Goal: Complete application form

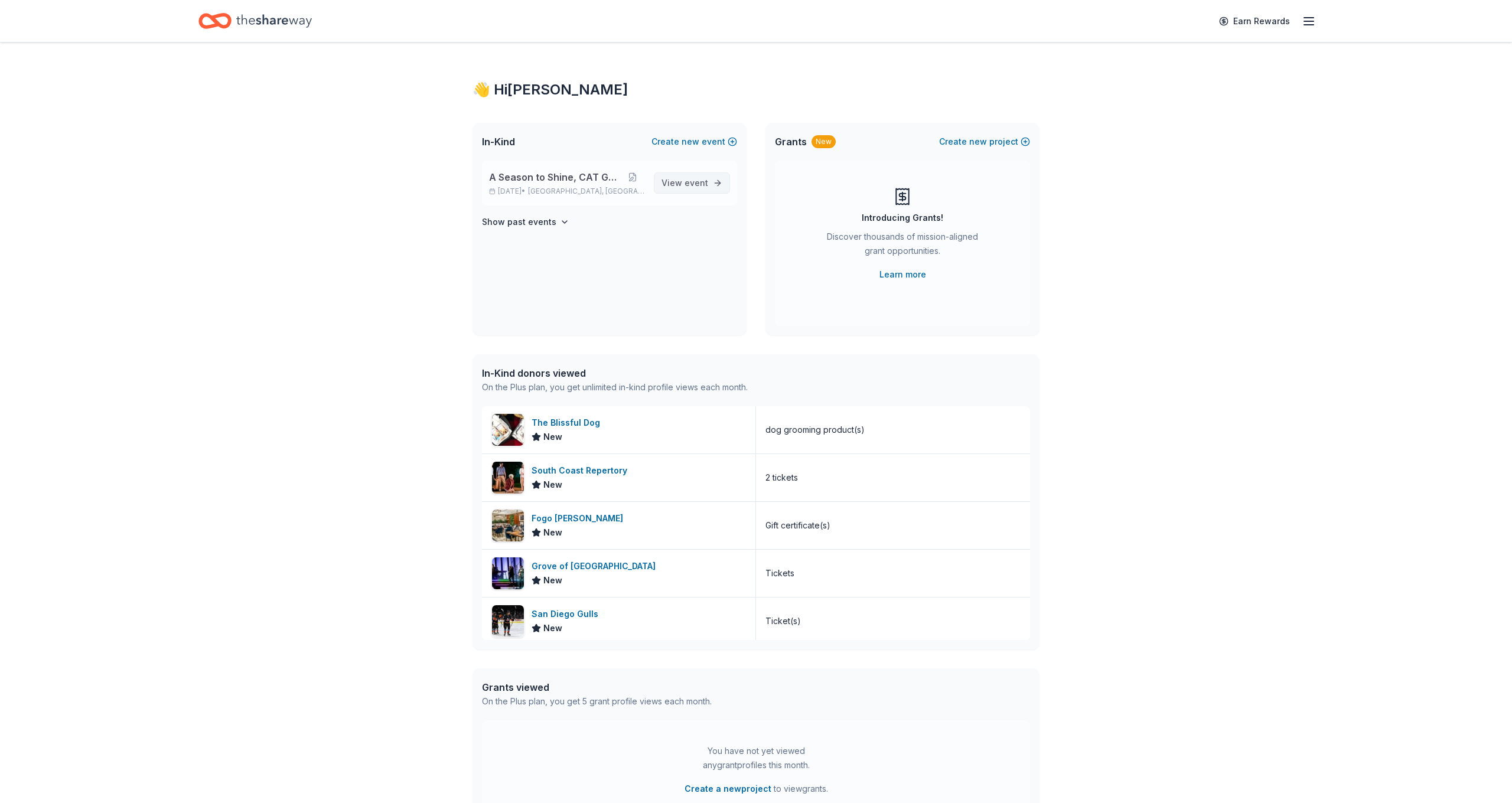
click at [695, 187] on span "event" at bounding box center [696, 183] width 23 height 10
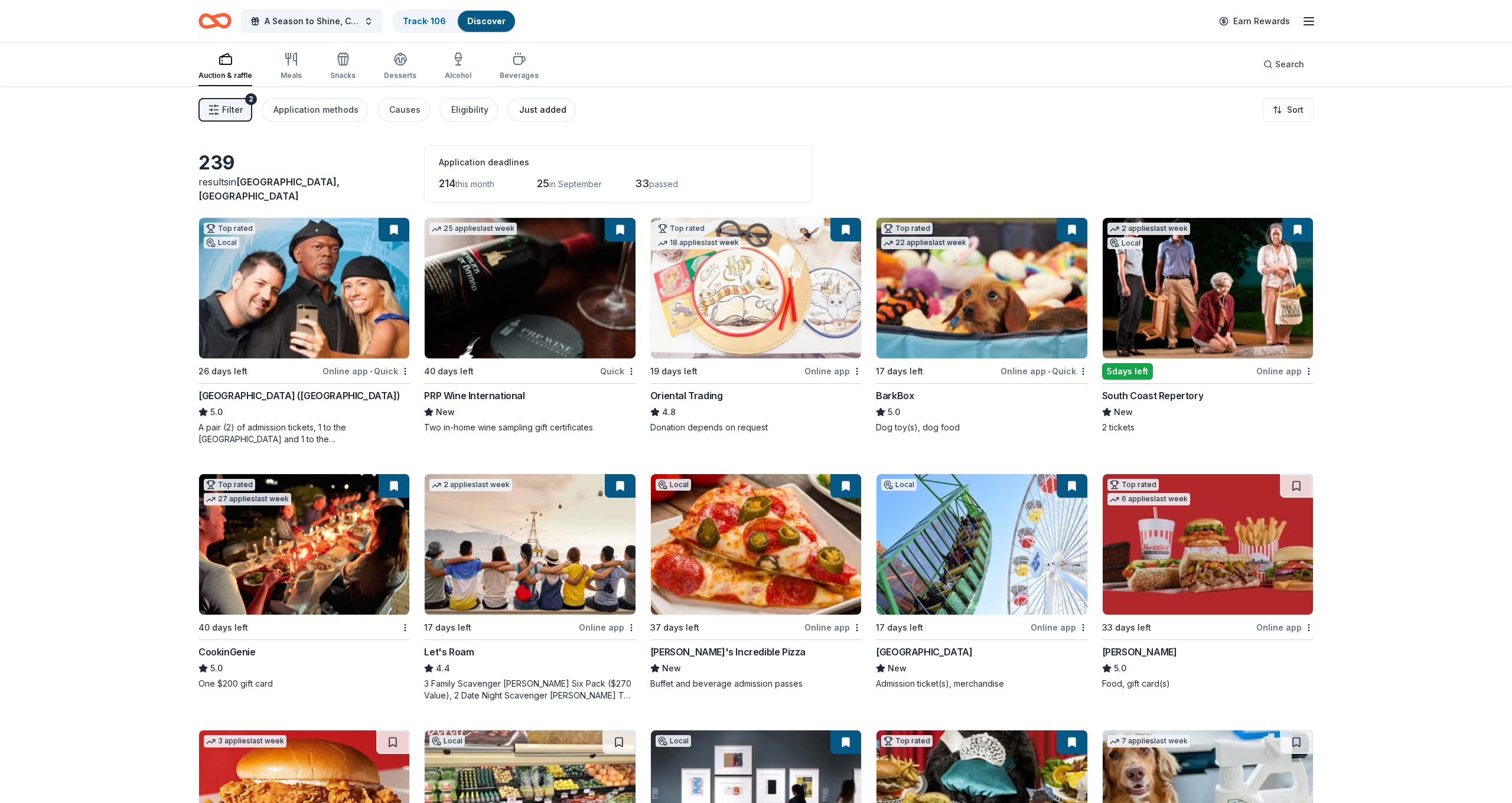
click at [533, 112] on div "Just added" at bounding box center [542, 110] width 48 height 15
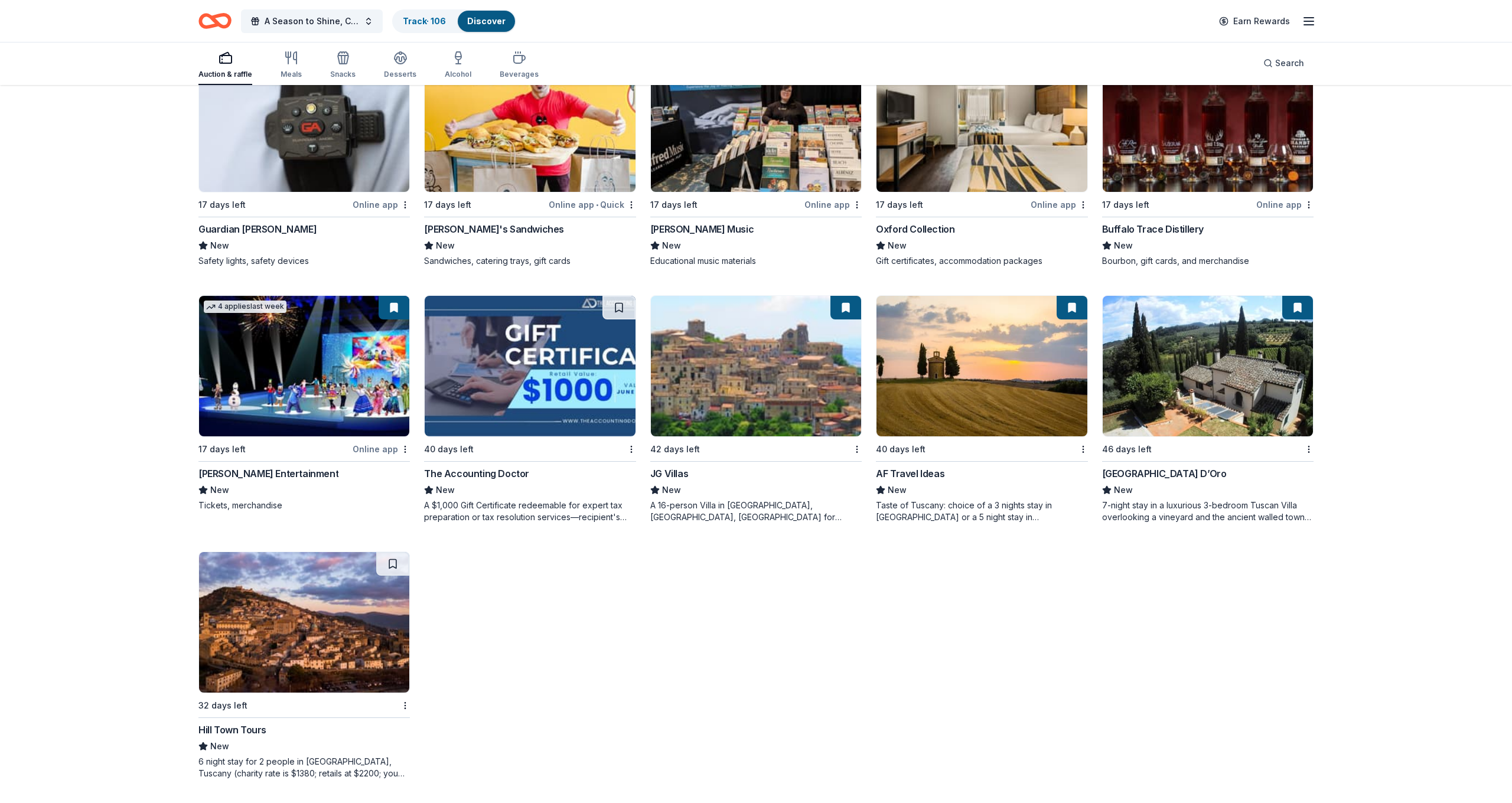
scroll to position [668, 0]
click at [244, 476] on div "[PERSON_NAME] Entertainment" at bounding box center [269, 473] width 140 height 15
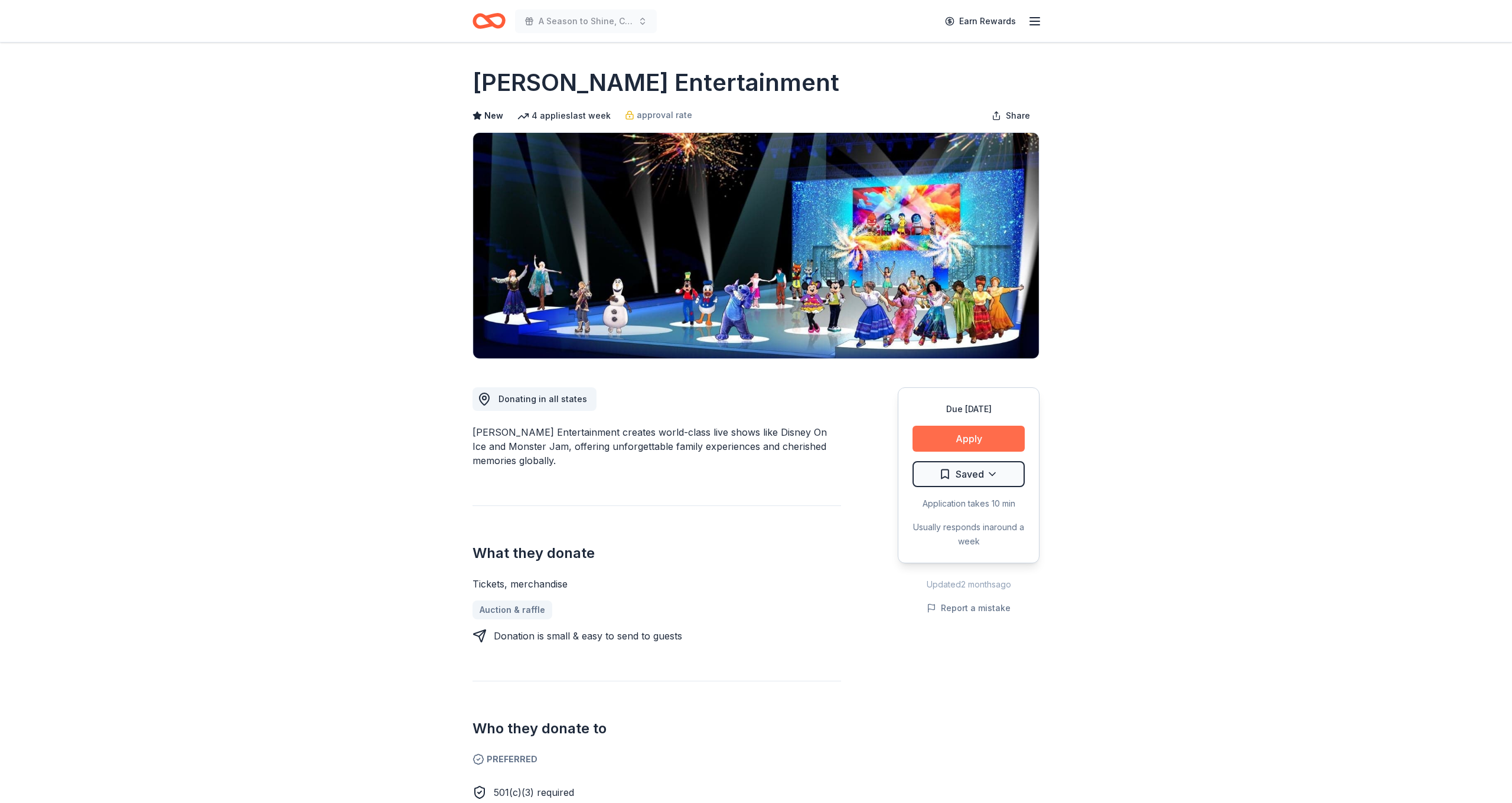
click at [940, 438] on button "Apply" at bounding box center [968, 438] width 112 height 26
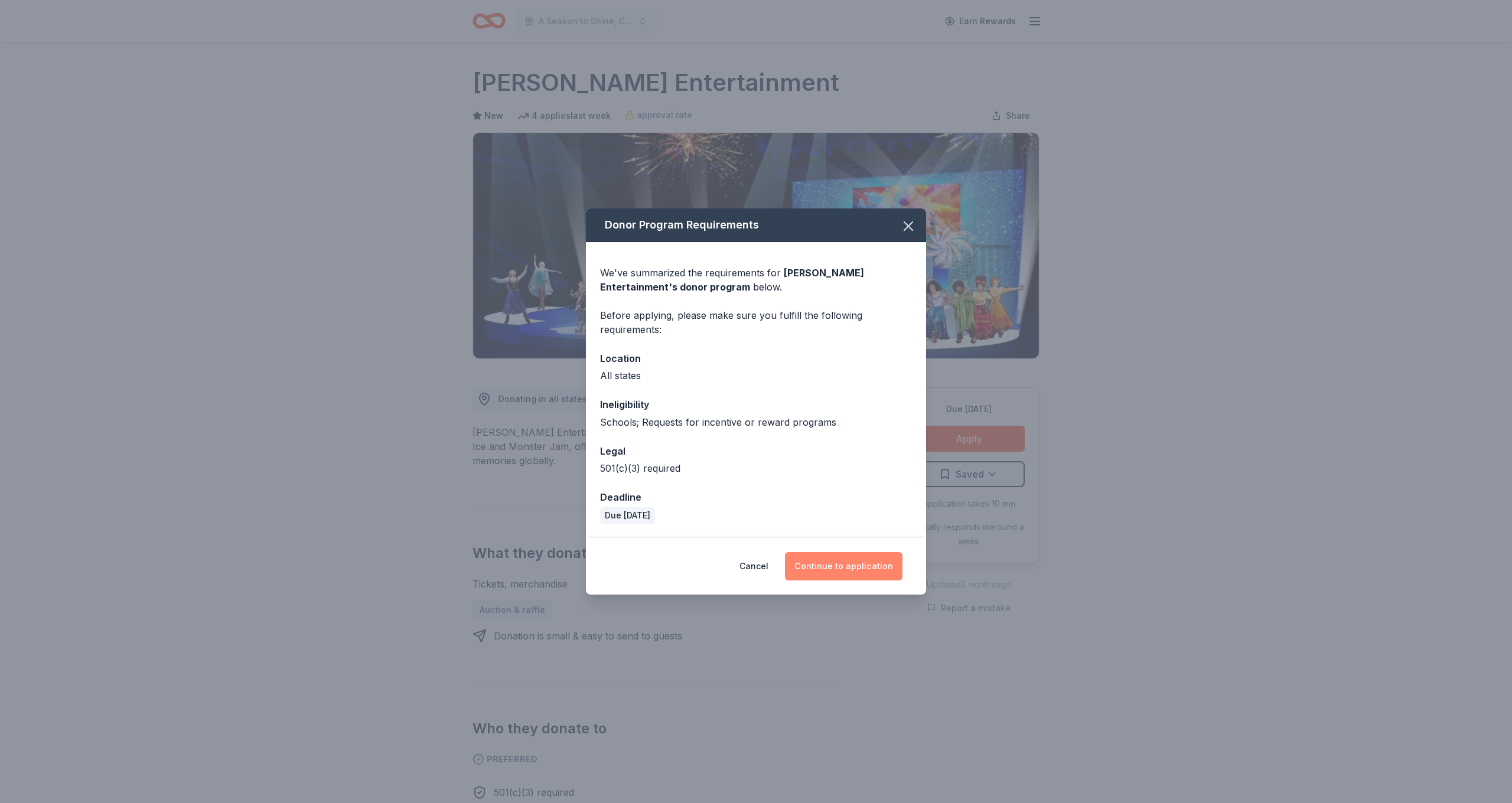
click at [830, 561] on button "Continue to application" at bounding box center [843, 566] width 118 height 28
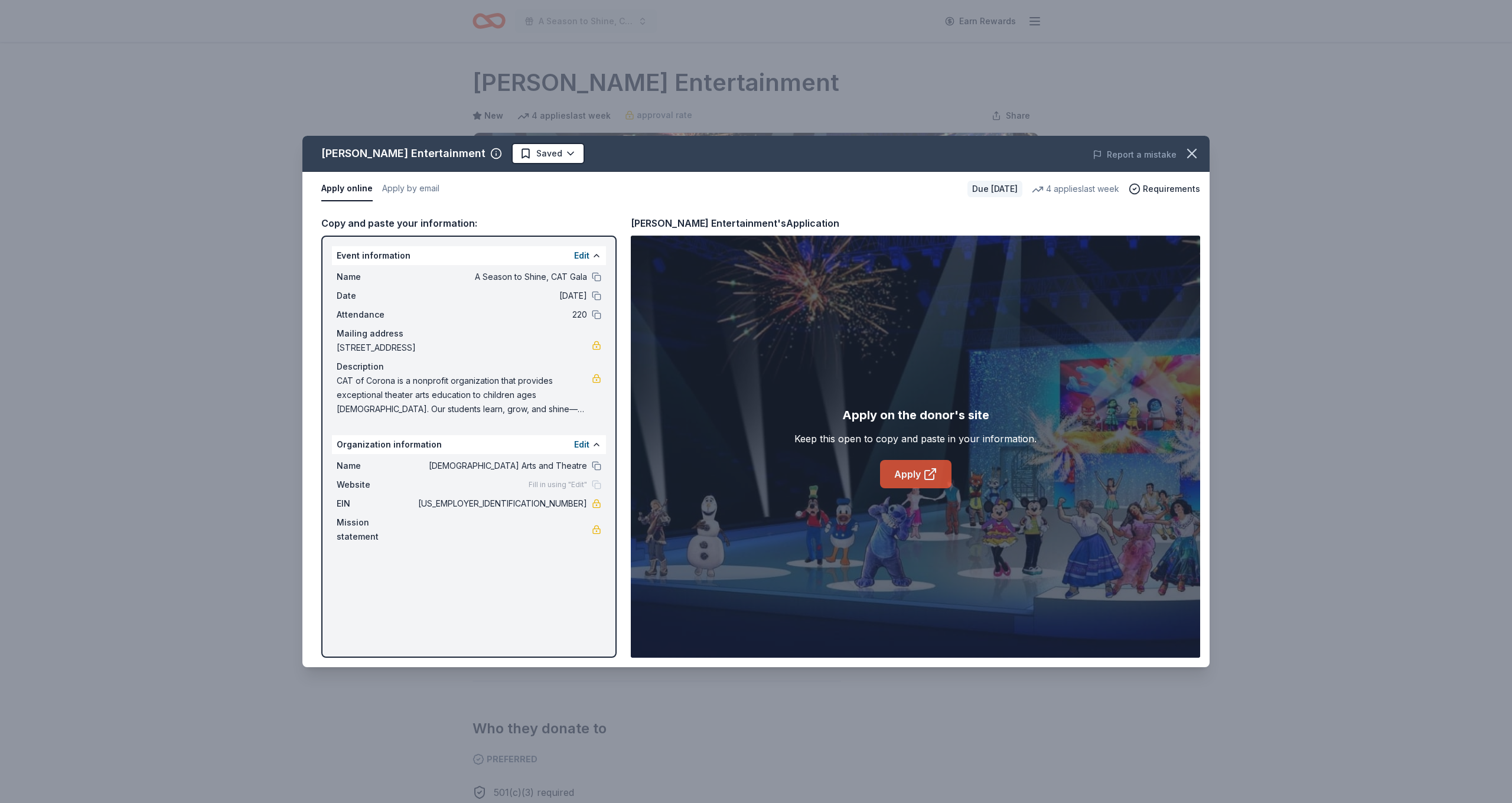
click at [902, 487] on link "Apply" at bounding box center [915, 474] width 71 height 28
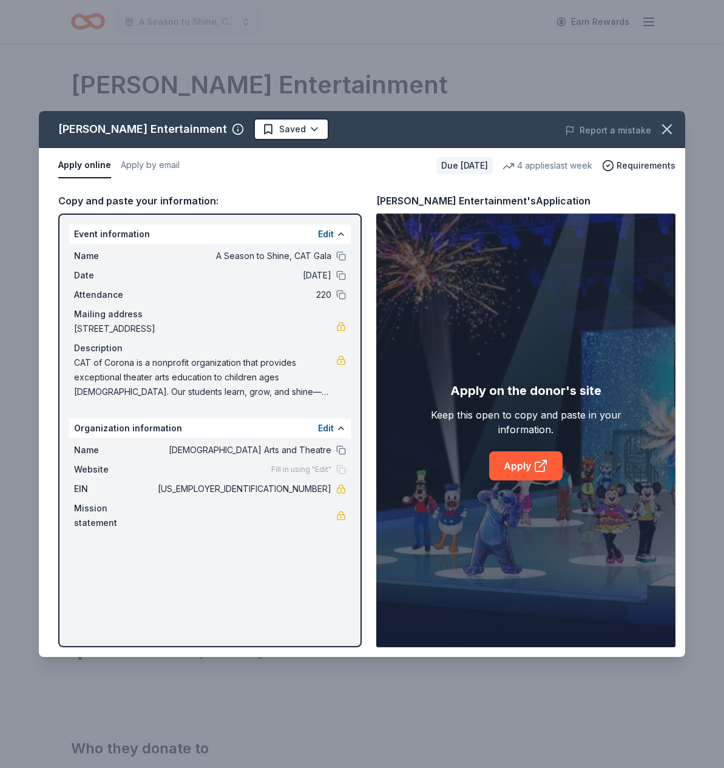
drag, startPoint x: 664, startPoint y: 133, endPoint x: 502, endPoint y: 169, distance: 165.8
click at [664, 133] on icon "button" at bounding box center [666, 129] width 17 height 17
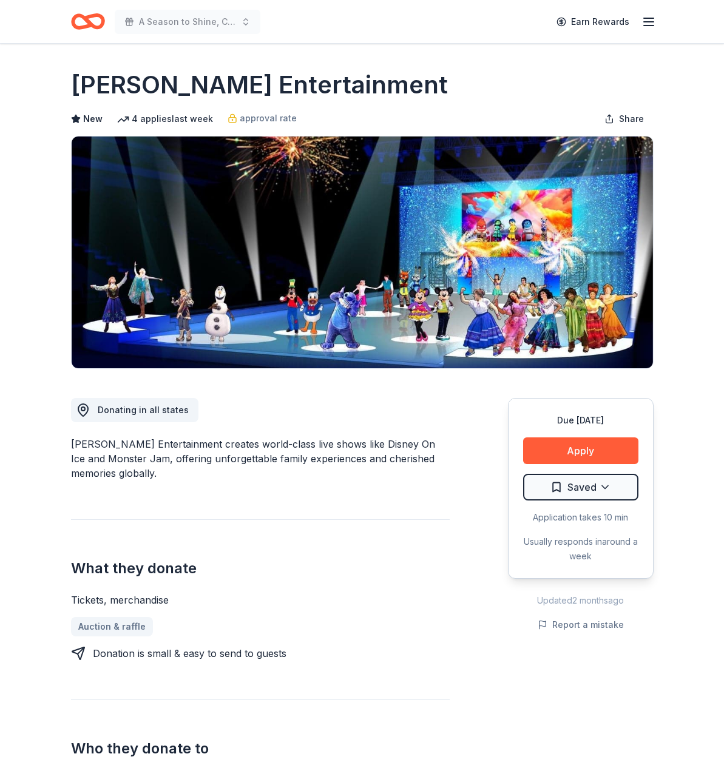
click at [89, 25] on icon "Home" at bounding box center [93, 21] width 19 height 12
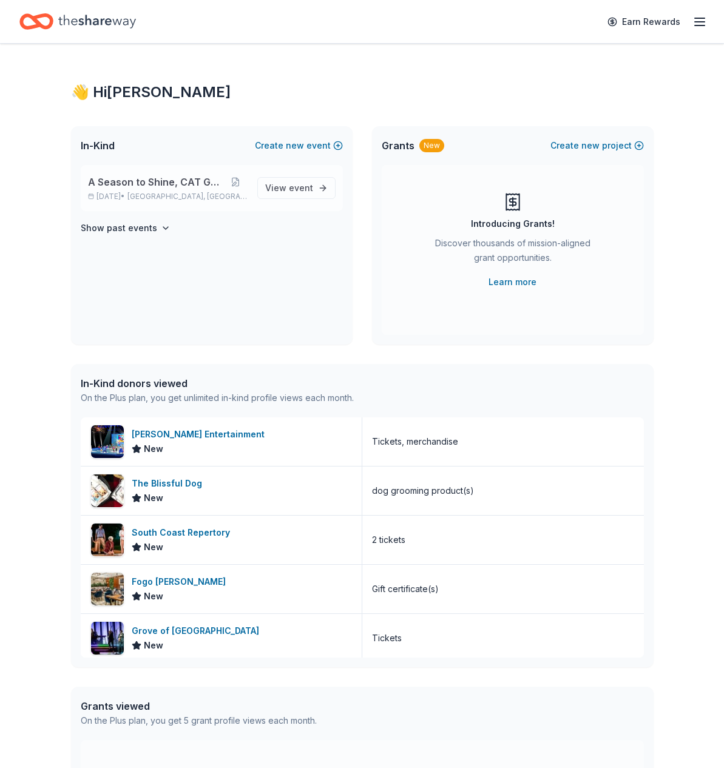
click at [180, 181] on span "A Season to Shine, CAT Gala" at bounding box center [155, 182] width 135 height 15
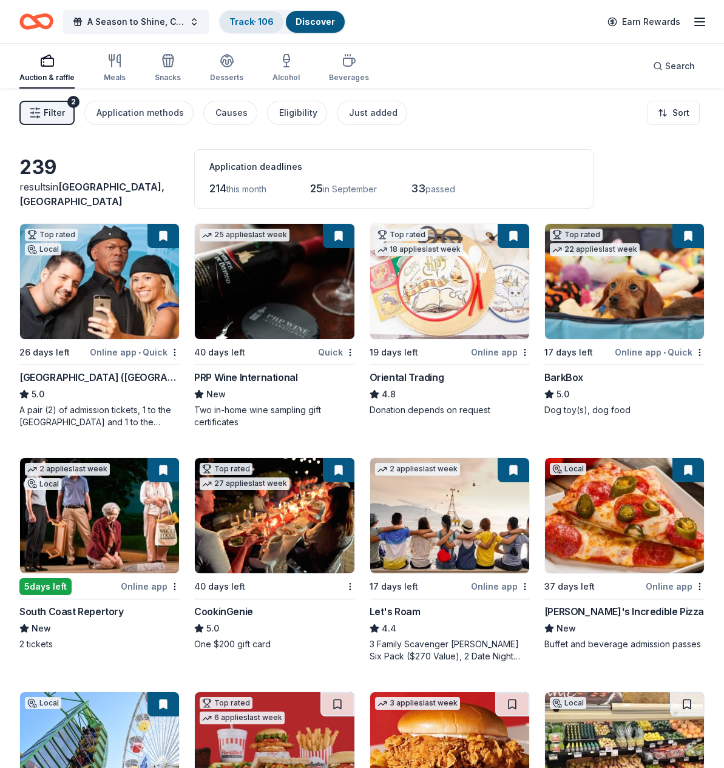
click at [249, 26] on link "Track · 106" at bounding box center [251, 21] width 44 height 10
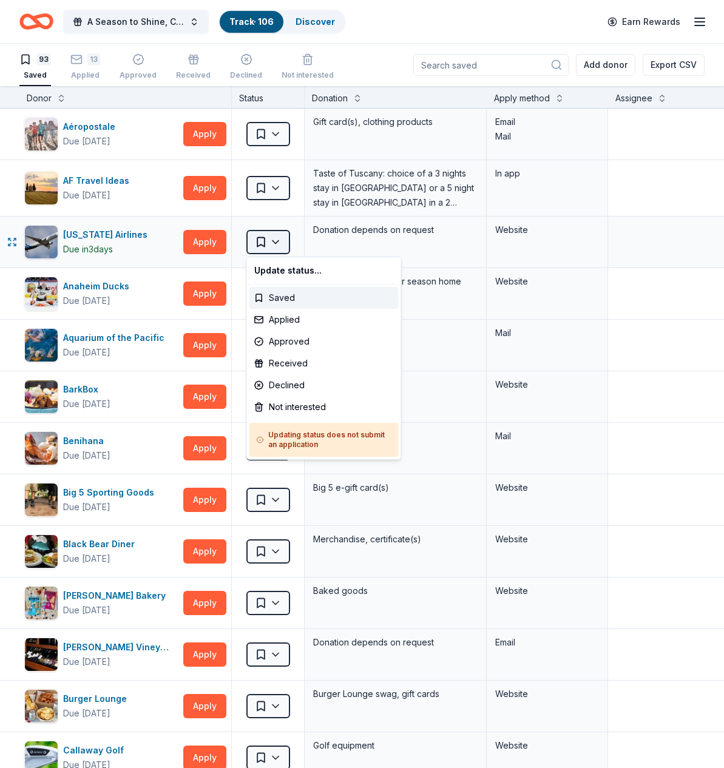
click at [275, 243] on html "A Season to Shine, CAT Gala Track · 106 Discover Earn Rewards 93 Saved 13 Appli…" at bounding box center [362, 384] width 724 height 768
click at [312, 406] on div "Not interested" at bounding box center [323, 407] width 149 height 22
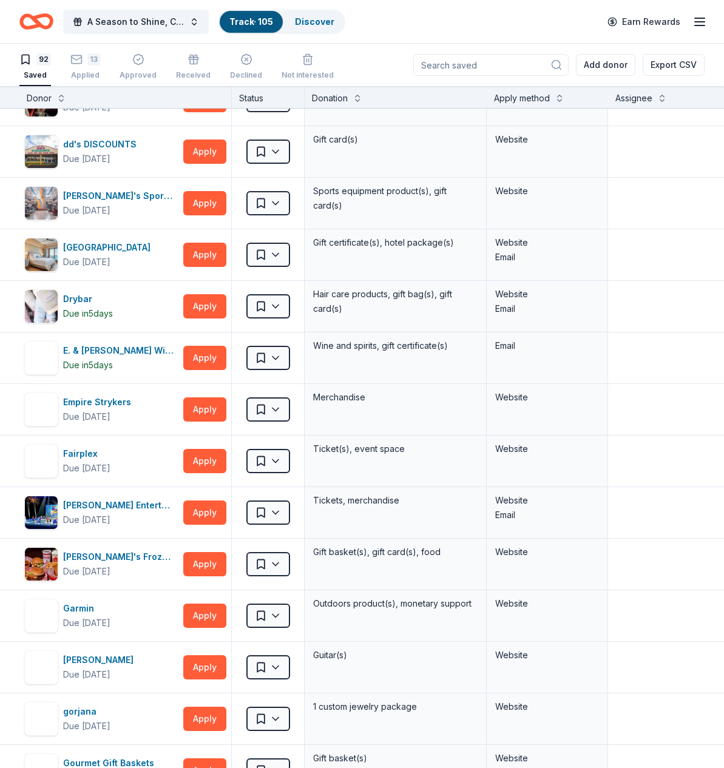
scroll to position [814, 0]
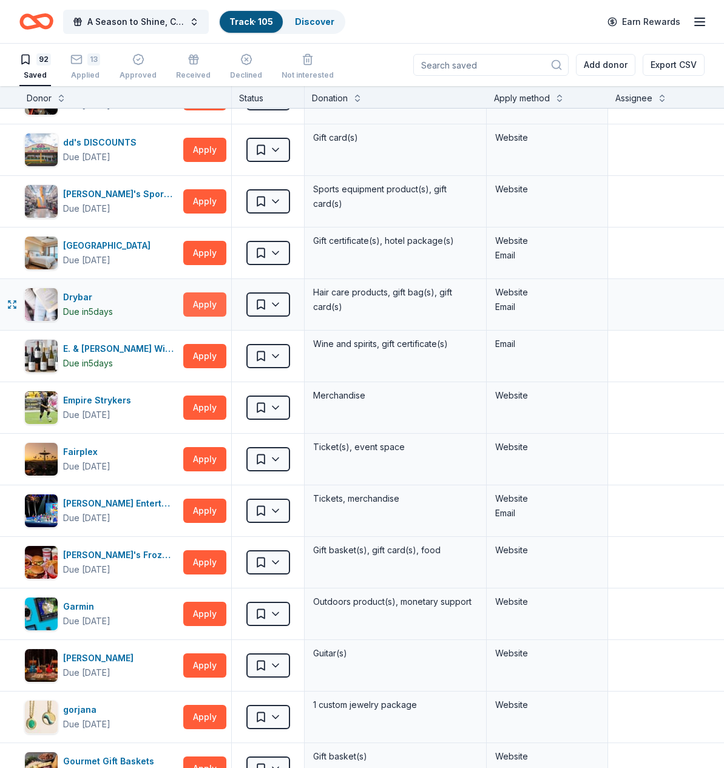
click at [208, 304] on button "Apply" at bounding box center [204, 304] width 43 height 24
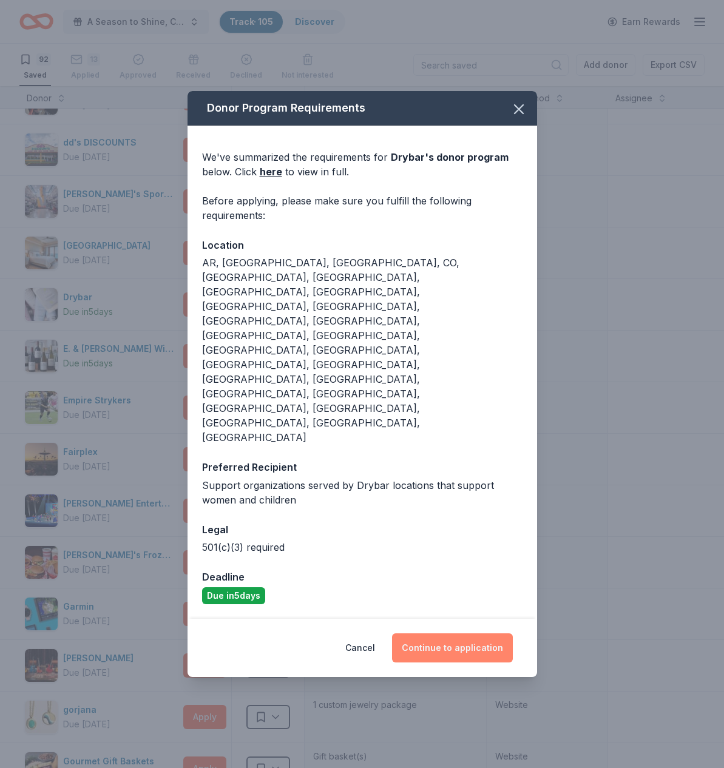
click at [436, 633] on button "Continue to application" at bounding box center [452, 647] width 121 height 29
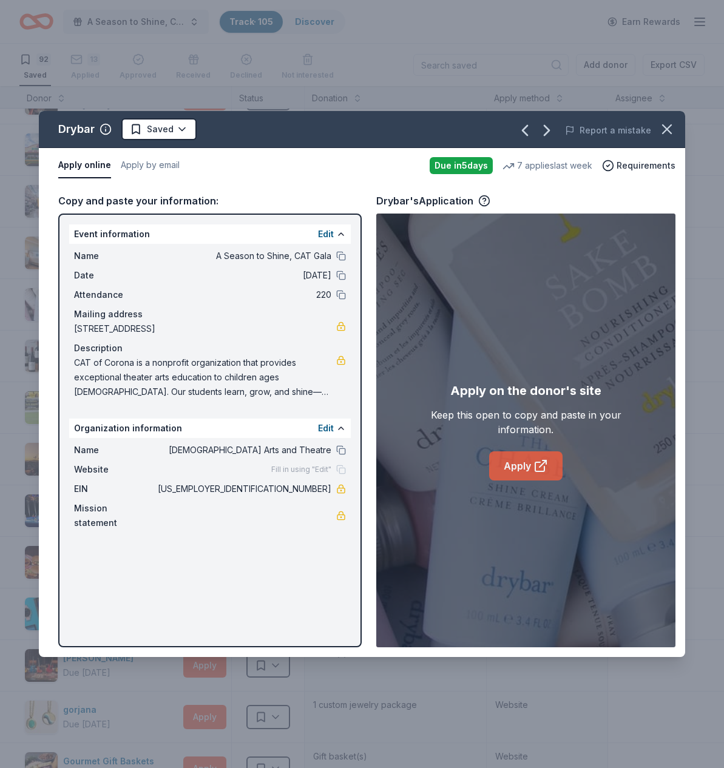
click at [527, 467] on link "Apply" at bounding box center [525, 465] width 73 height 29
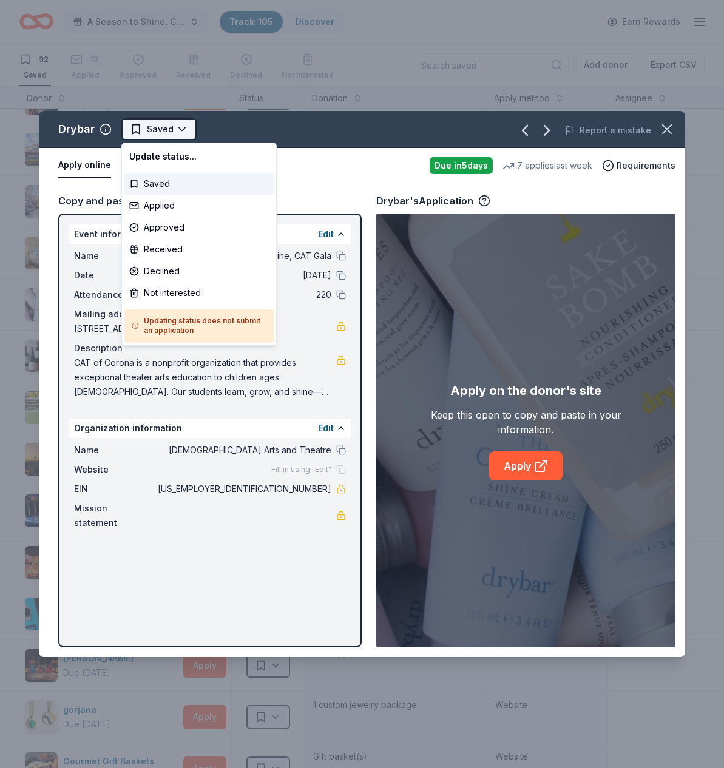
click at [179, 126] on html "A Season to Shine, CAT Gala Track · 105 Discover Earn Rewards 92 Saved 13 Appli…" at bounding box center [362, 384] width 724 height 768
click at [155, 202] on div "Applied" at bounding box center [198, 206] width 149 height 22
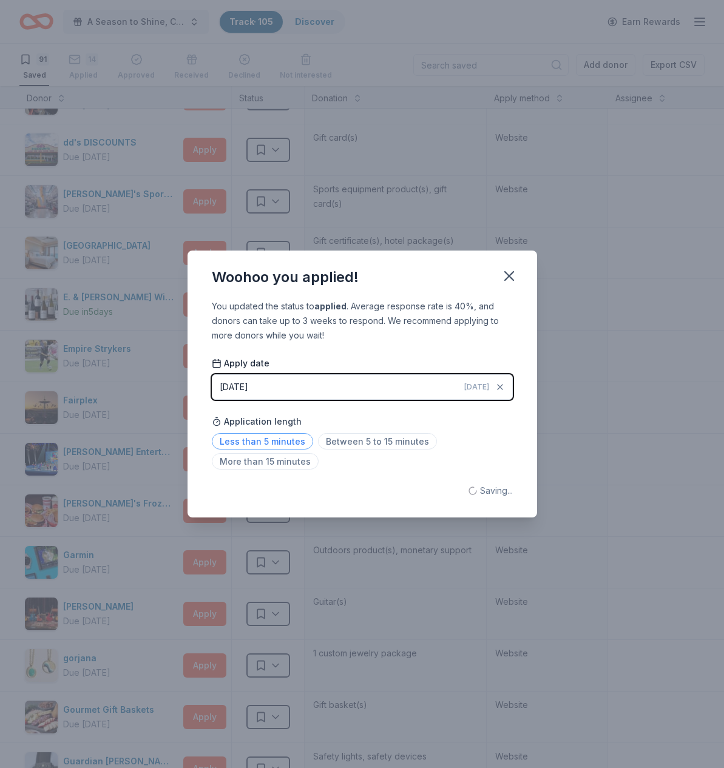
click at [265, 436] on span "Less than 5 minutes" at bounding box center [262, 441] width 101 height 16
click at [511, 275] on icon "button" at bounding box center [509, 276] width 8 height 8
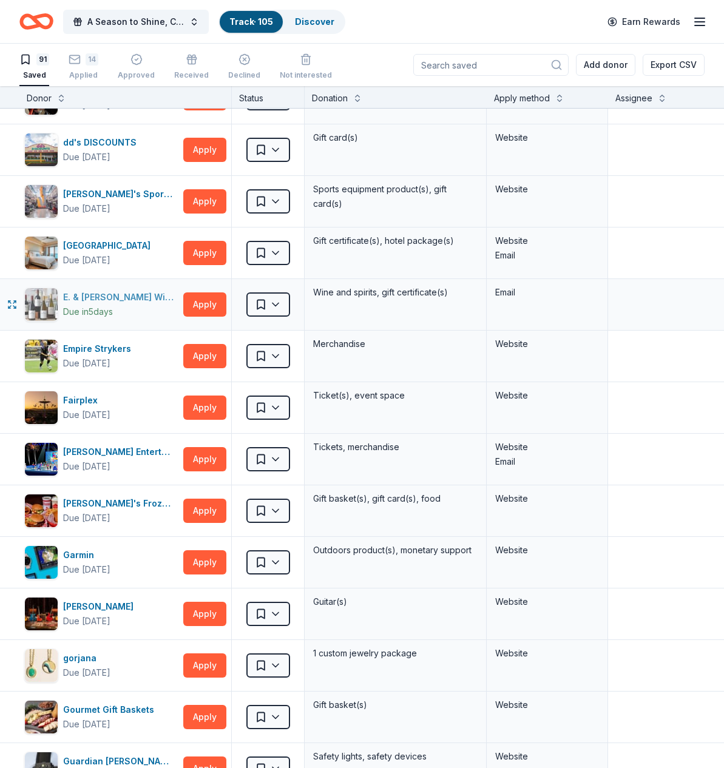
click at [133, 300] on div "E. & J. Gallo Winery" at bounding box center [120, 297] width 115 height 15
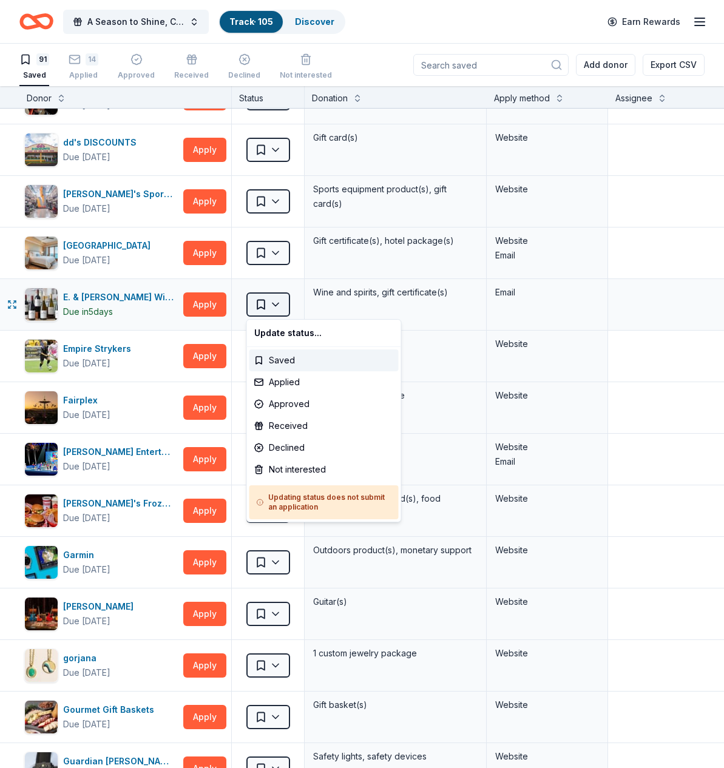
click at [280, 302] on html "A Season to Shine, CAT Gala Track · 105 Discover Earn Rewards 91 Saved 14 Appli…" at bounding box center [362, 384] width 724 height 768
click at [288, 471] on div "Not interested" at bounding box center [323, 470] width 149 height 22
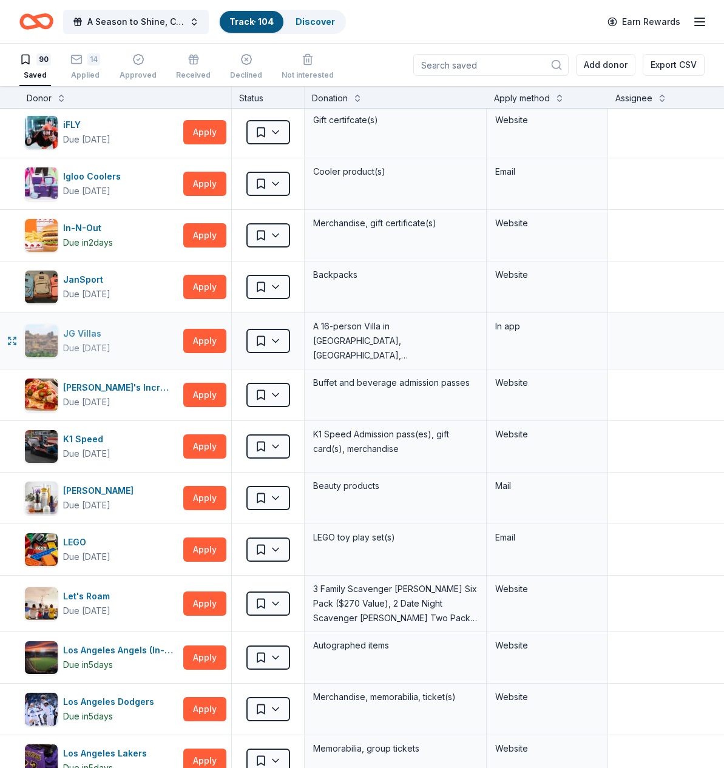
scroll to position [1715, 0]
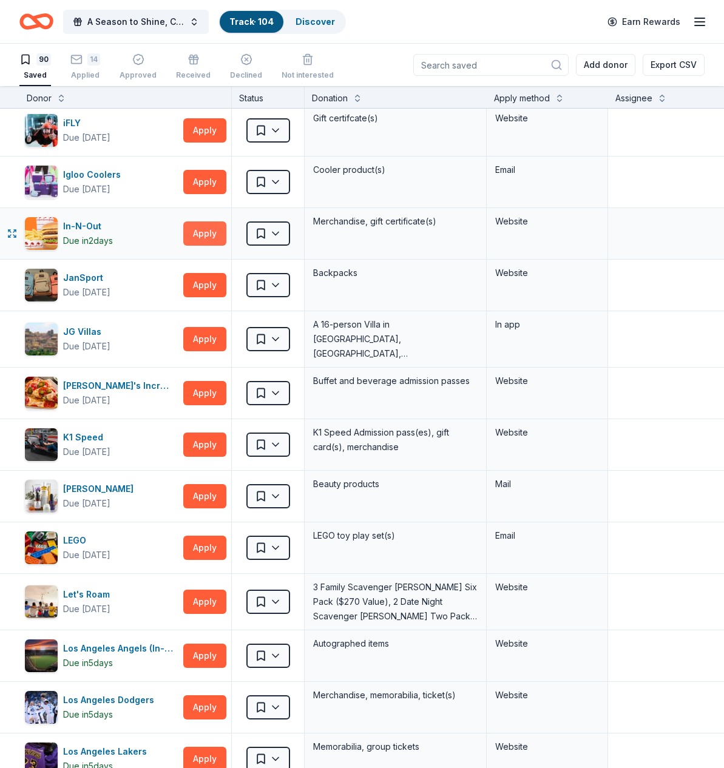
click at [194, 233] on button "Apply" at bounding box center [204, 233] width 43 height 24
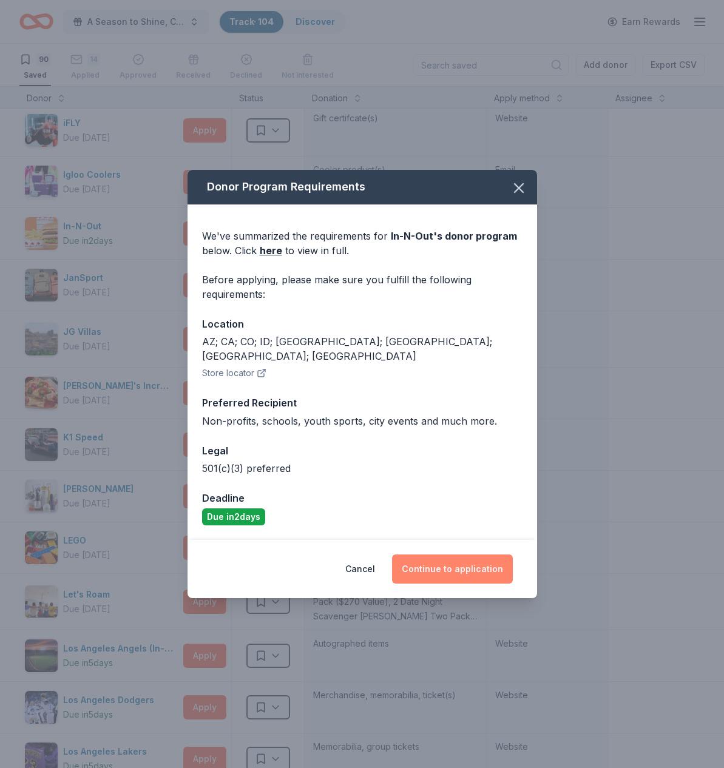
click at [439, 565] on button "Continue to application" at bounding box center [452, 569] width 121 height 29
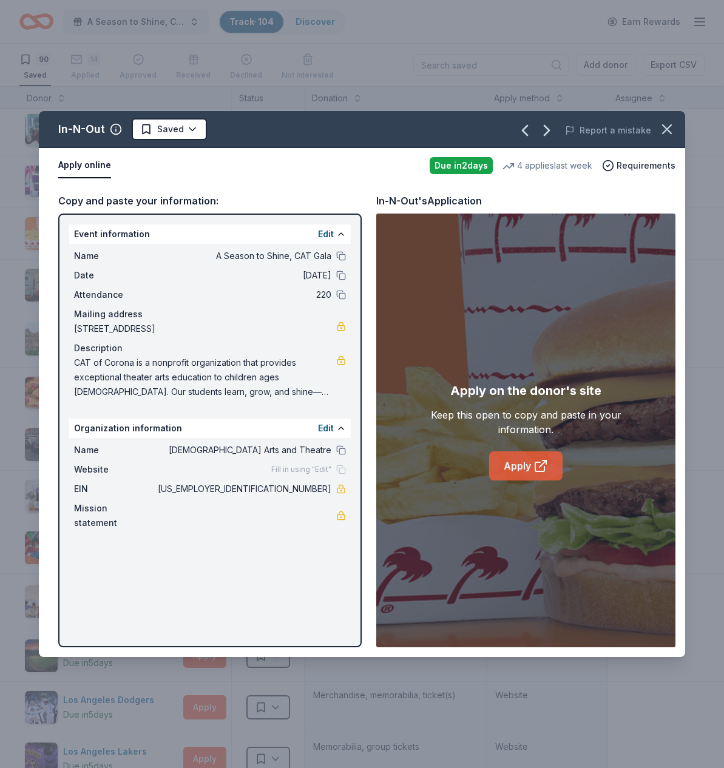
click at [530, 467] on link "Apply" at bounding box center [525, 465] width 73 height 29
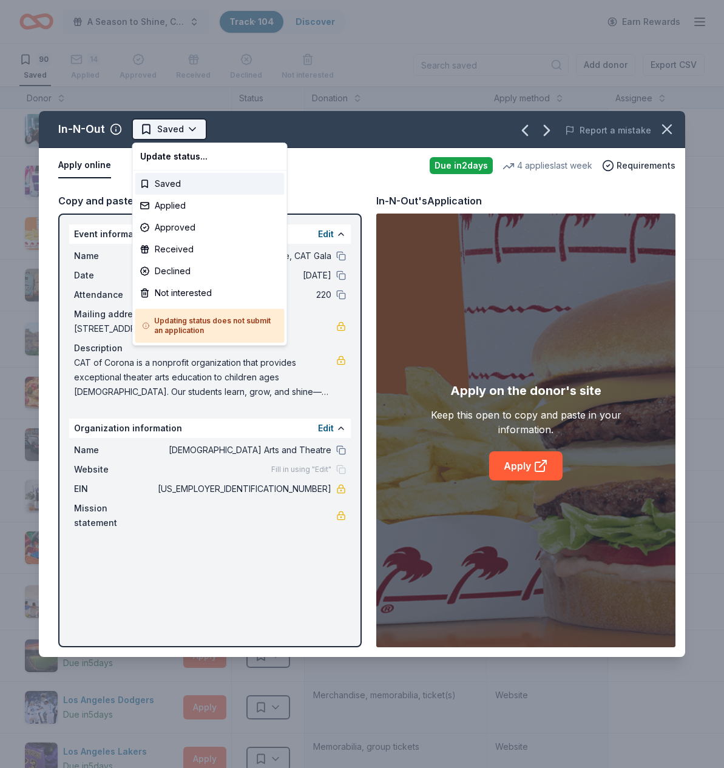
click at [188, 126] on html "A Season to Shine, CAT Gala Track · 104 Discover Earn Rewards 90 Saved 14 Appli…" at bounding box center [362, 384] width 724 height 768
click at [169, 204] on div "Applied" at bounding box center [209, 206] width 149 height 22
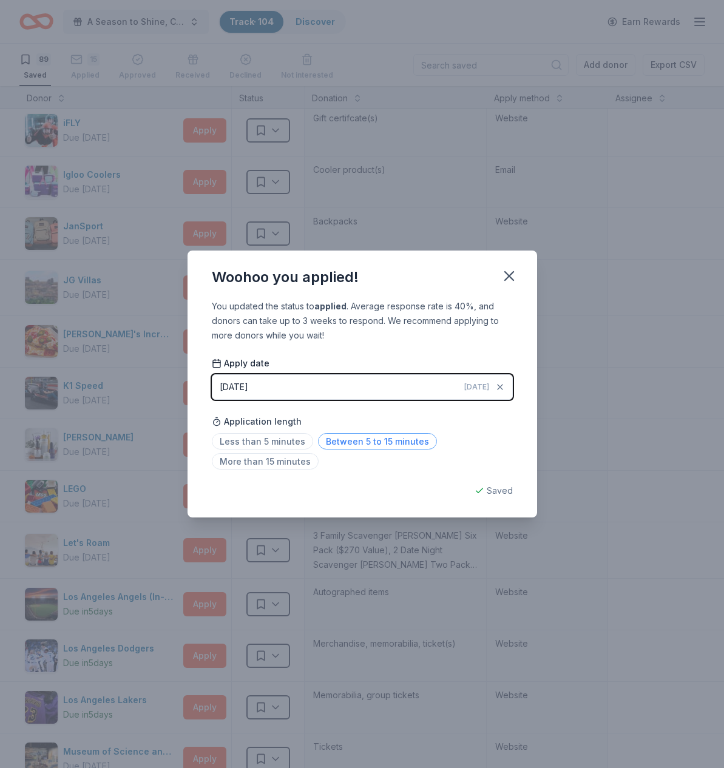
click at [395, 437] on span "Between 5 to 15 minutes" at bounding box center [377, 441] width 119 height 16
click at [507, 277] on icon "button" at bounding box center [509, 276] width 8 height 8
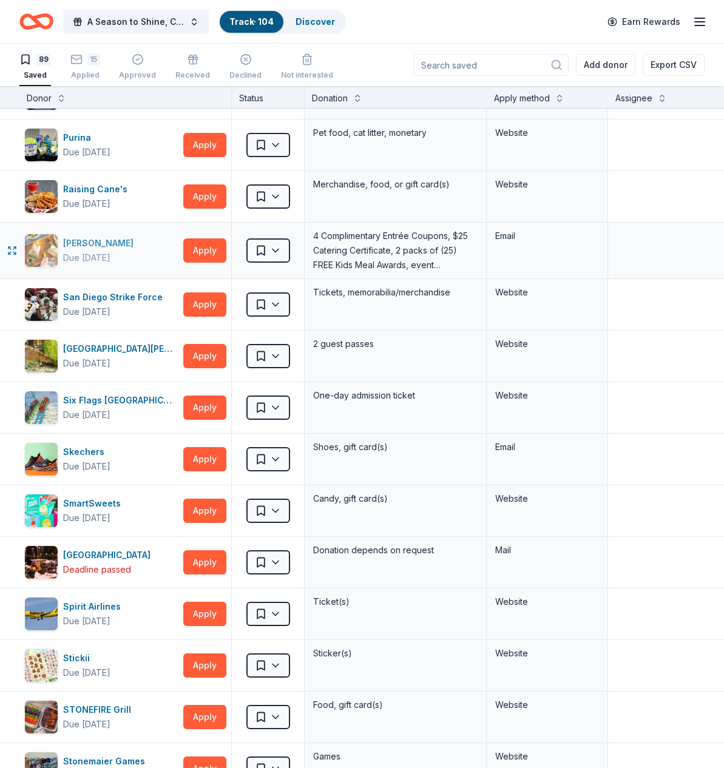
scroll to position [3000, 0]
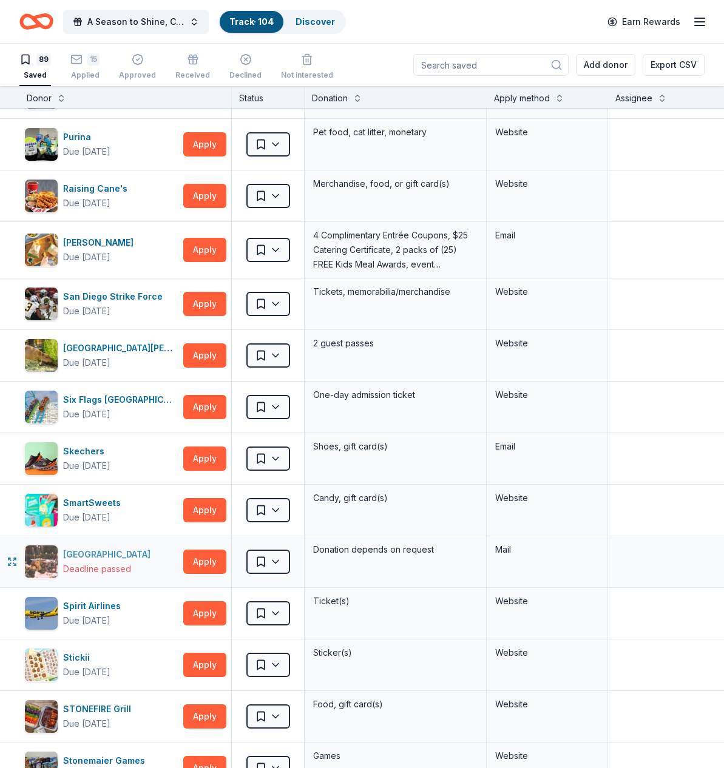
click at [122, 555] on div "South Coast Winery Resort & Spa" at bounding box center [109, 554] width 92 height 15
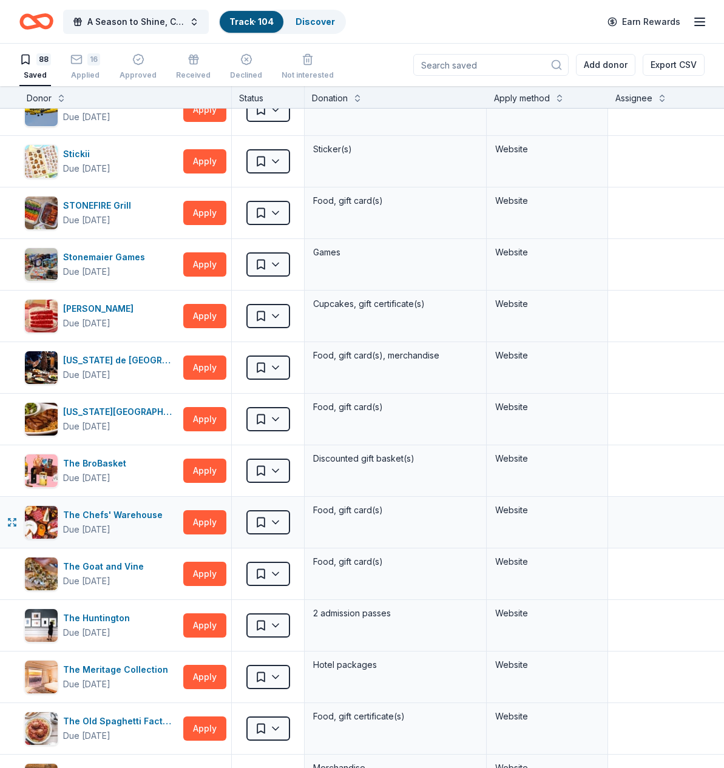
scroll to position [3440, 0]
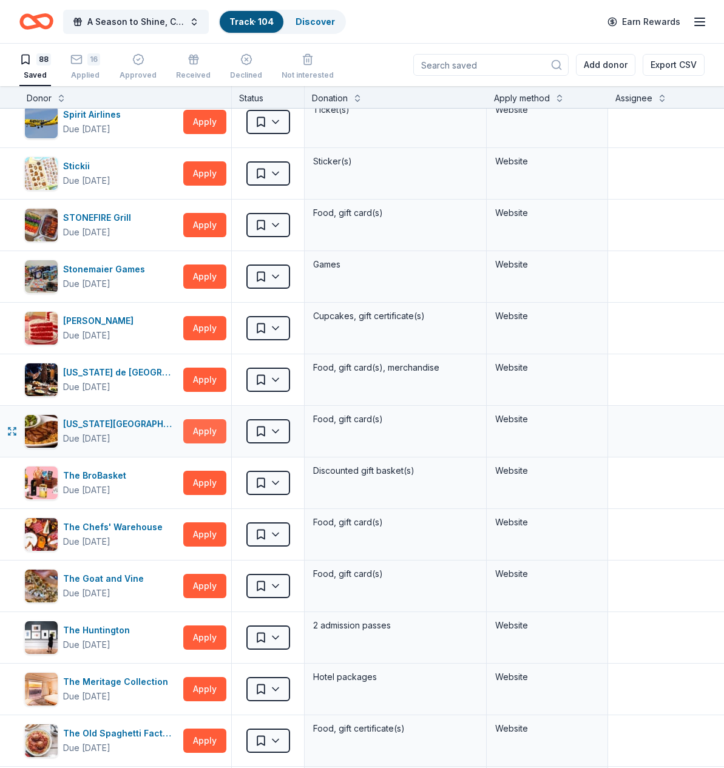
click at [198, 430] on button "Apply" at bounding box center [204, 431] width 43 height 24
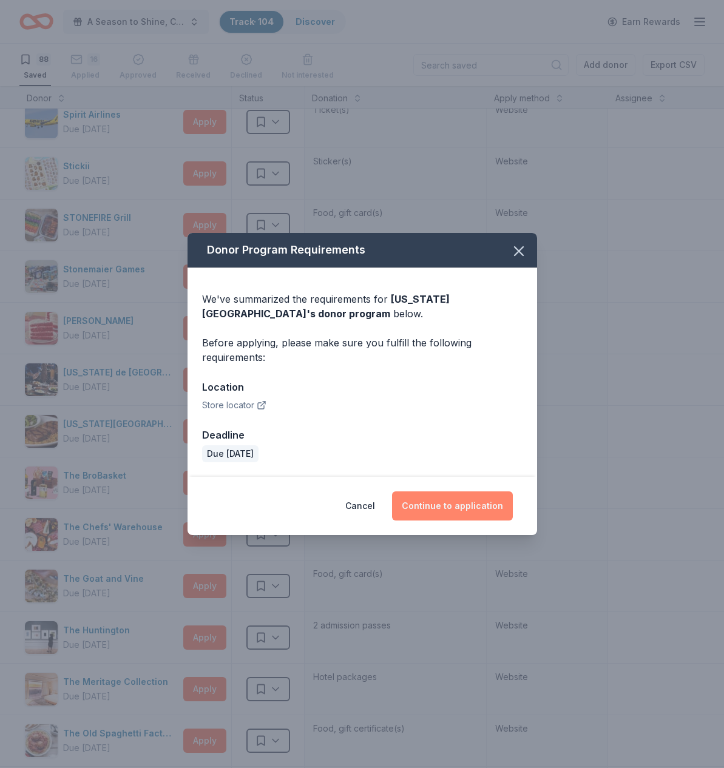
click at [444, 505] on button "Continue to application" at bounding box center [452, 505] width 121 height 29
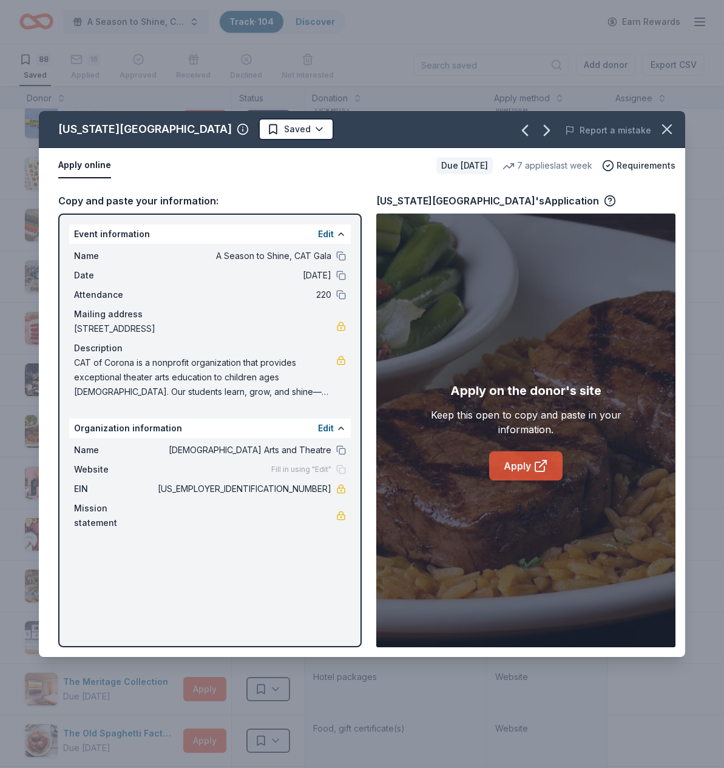
click at [522, 465] on link "Apply" at bounding box center [525, 465] width 73 height 29
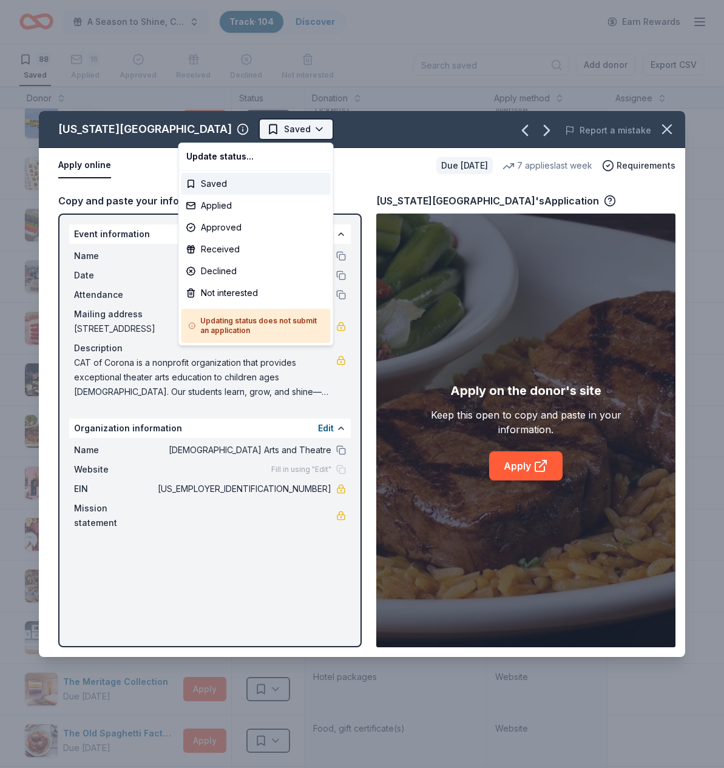
click at [245, 130] on html "A Season to Shine, CAT Gala Track · 104 Discover Earn Rewards 88 Saved 16 Appli…" at bounding box center [362, 384] width 724 height 768
click at [224, 207] on div "Applied" at bounding box center [255, 206] width 149 height 22
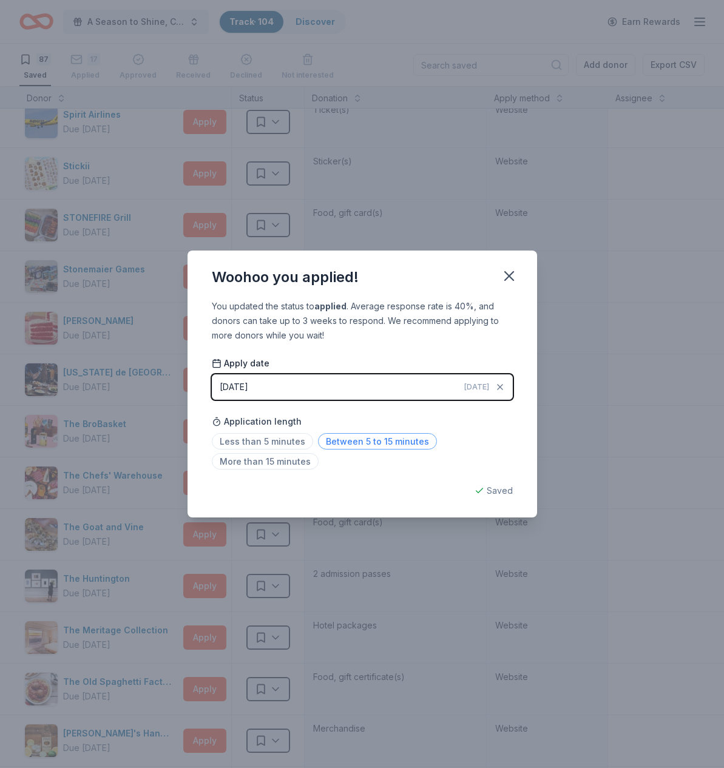
click at [366, 441] on span "Between 5 to 15 minutes" at bounding box center [377, 441] width 119 height 16
click at [508, 277] on icon "button" at bounding box center [509, 276] width 8 height 8
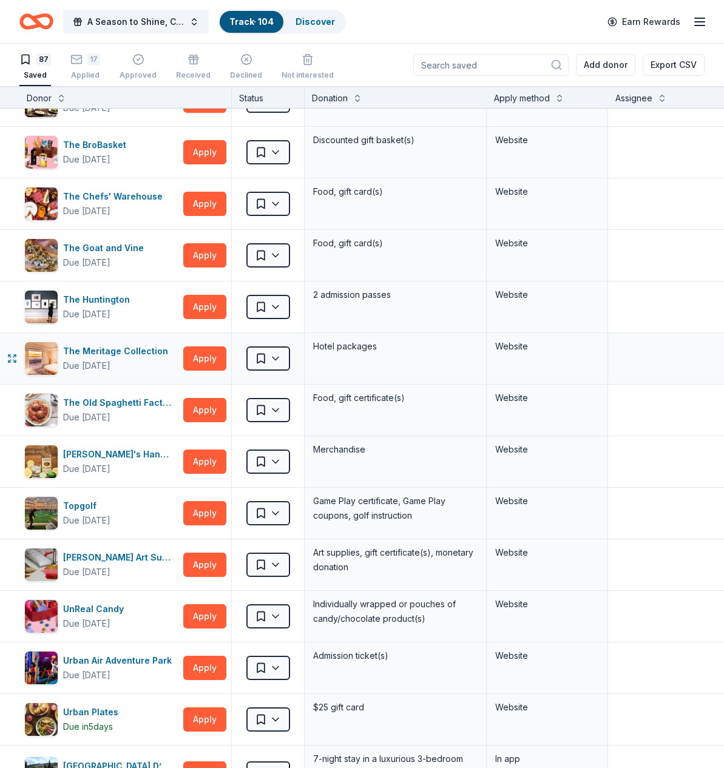
scroll to position [3733, 0]
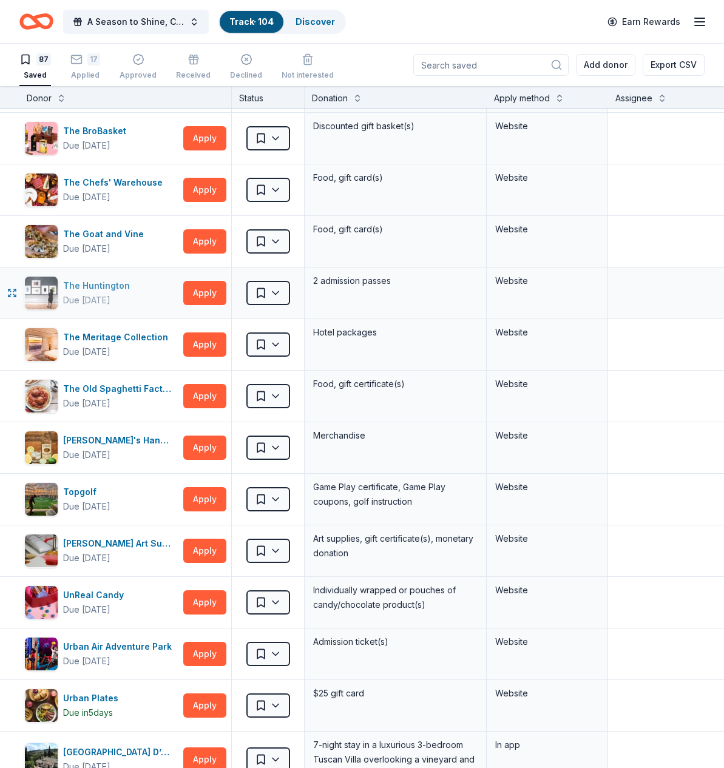
click at [99, 288] on div "The Huntington" at bounding box center [99, 286] width 72 height 15
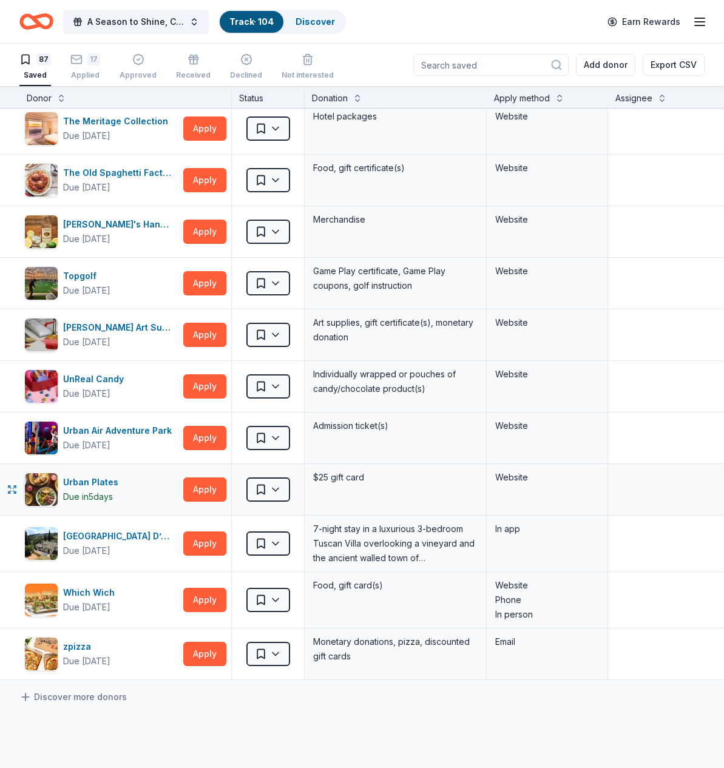
scroll to position [3951, 0]
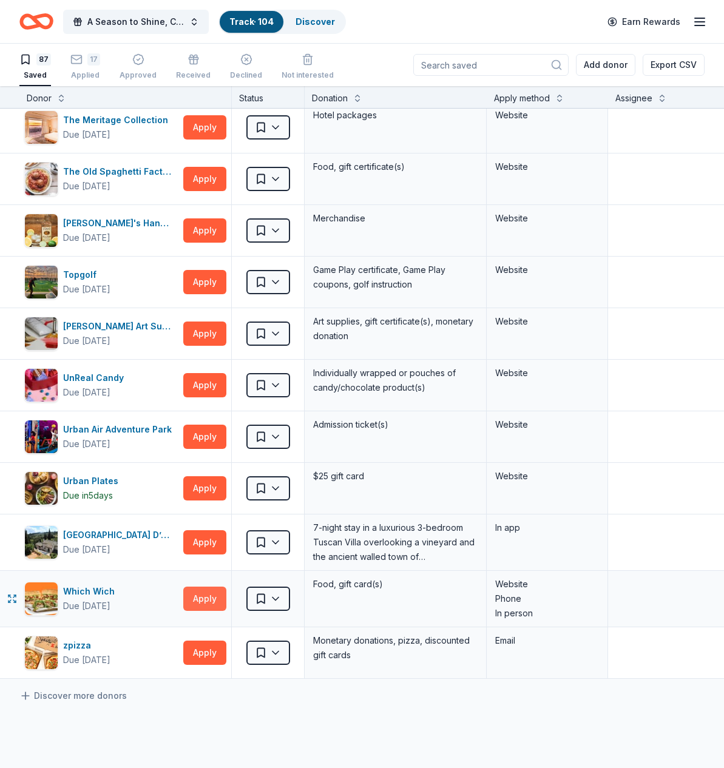
click at [212, 598] on button "Apply" at bounding box center [204, 599] width 43 height 24
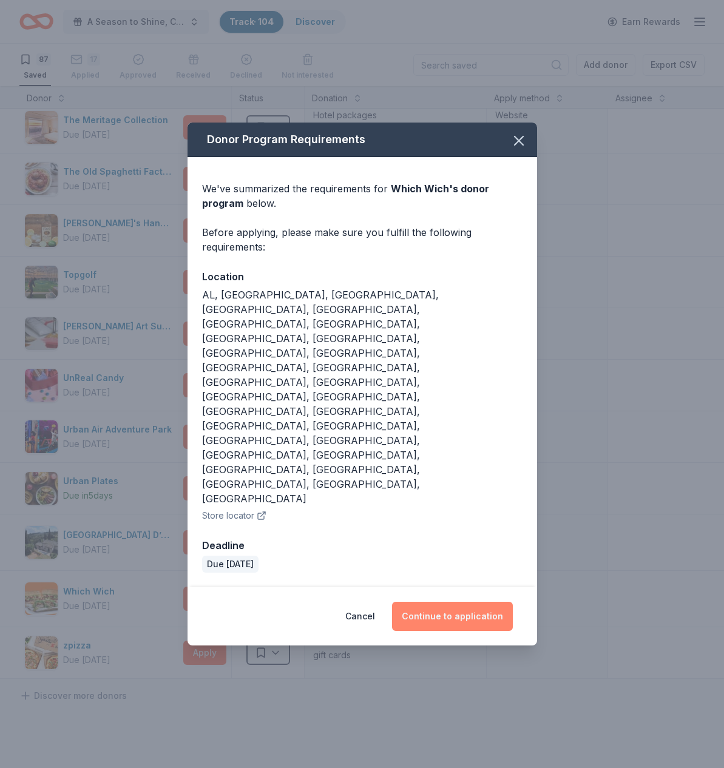
click at [464, 602] on button "Continue to application" at bounding box center [452, 616] width 121 height 29
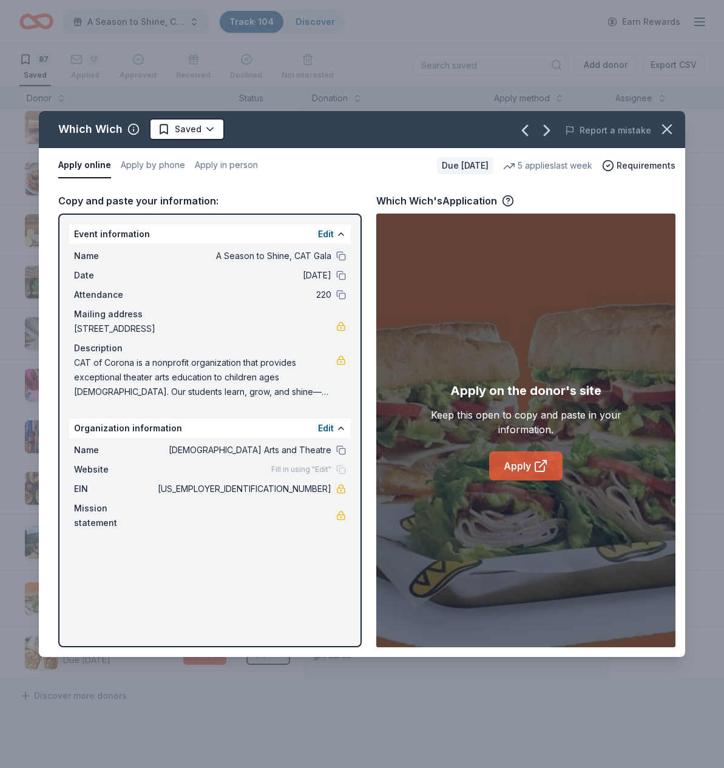
click at [521, 469] on link "Apply" at bounding box center [525, 465] width 73 height 29
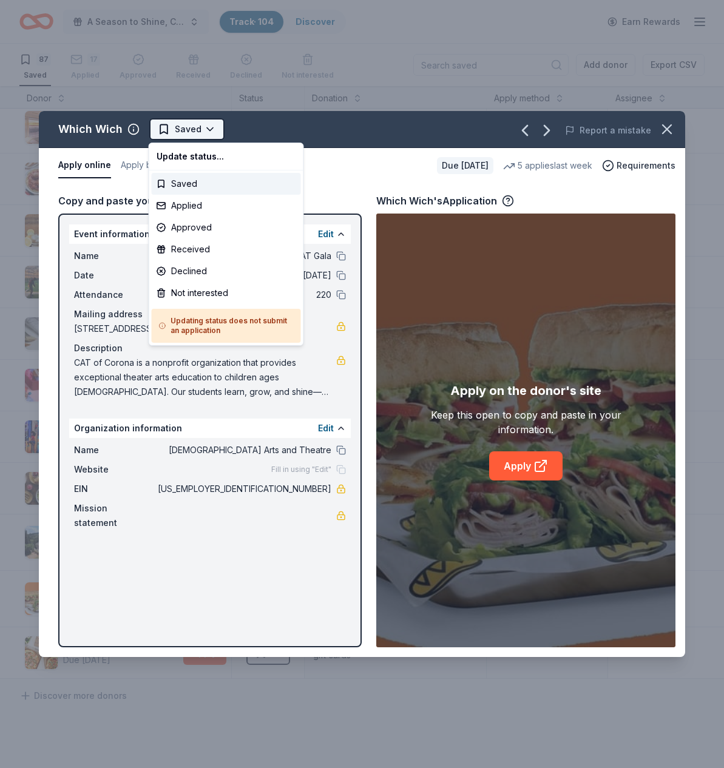
click at [207, 127] on html "A Season to Shine, CAT Gala Track · 104 Discover Earn Rewards 87 Saved 17 Appli…" at bounding box center [362, 384] width 724 height 768
click at [195, 295] on div "Not interested" at bounding box center [226, 293] width 149 height 22
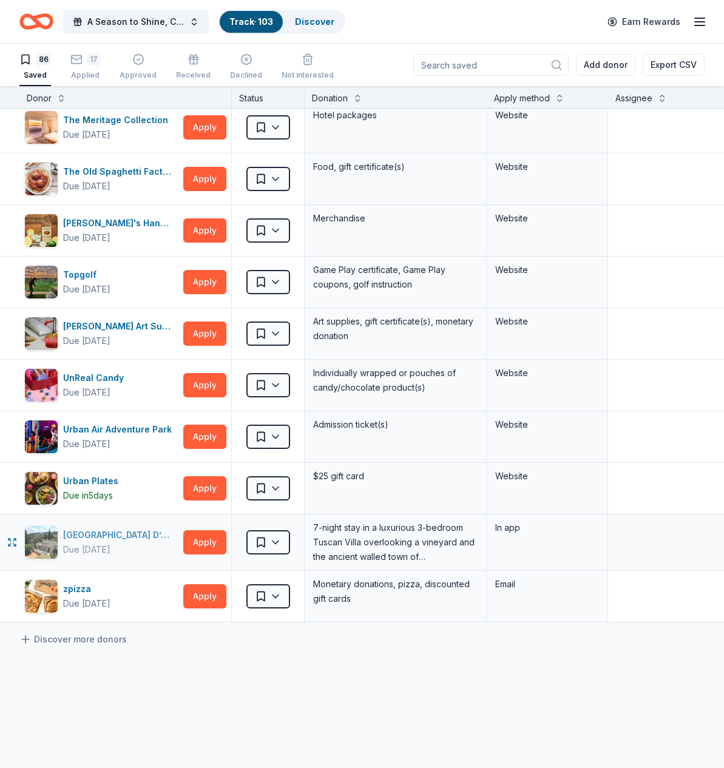
click at [120, 540] on div "[GEOGRAPHIC_DATA] D’Oro" at bounding box center [120, 535] width 115 height 15
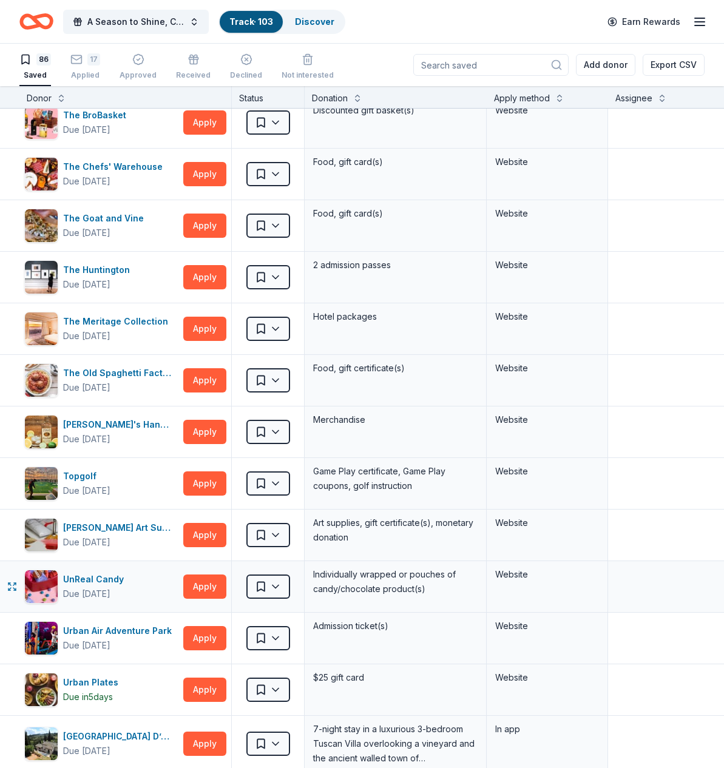
scroll to position [3749, 0]
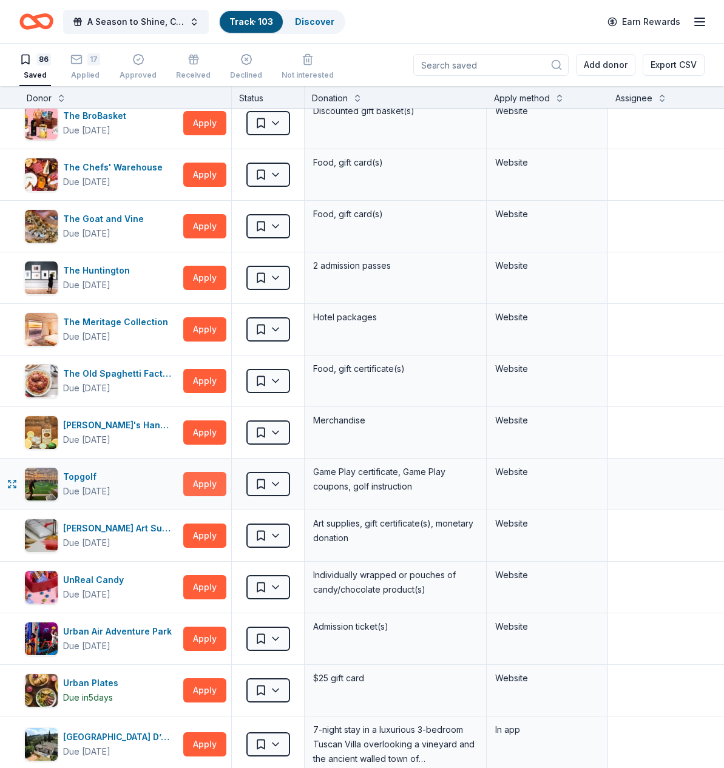
click at [198, 490] on button "Apply" at bounding box center [204, 484] width 43 height 24
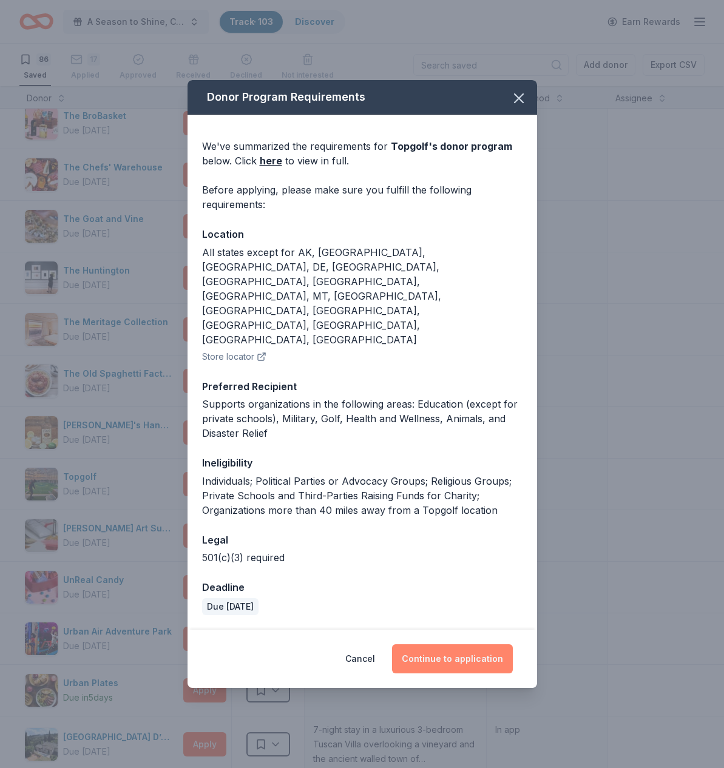
click at [441, 644] on button "Continue to application" at bounding box center [452, 658] width 121 height 29
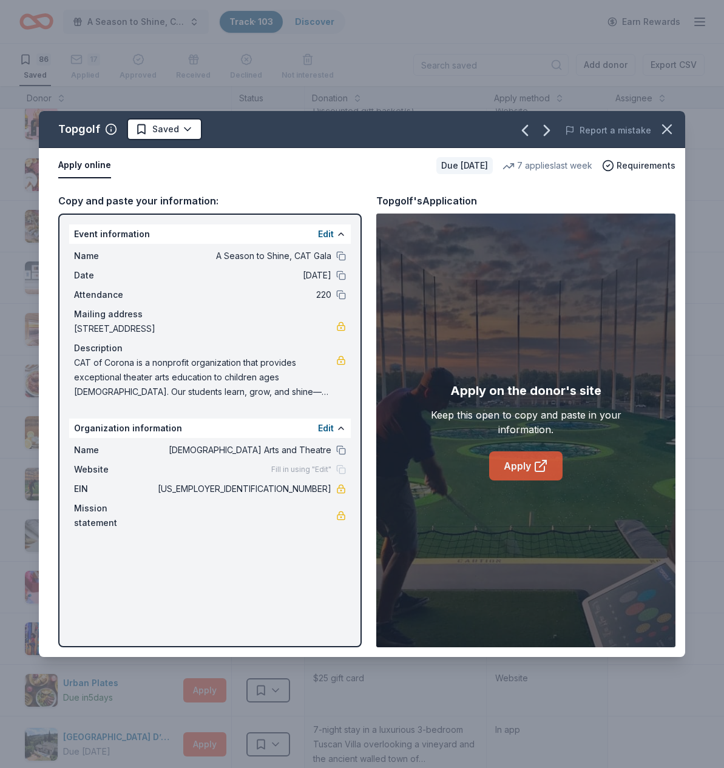
click at [532, 465] on link "Apply" at bounding box center [525, 465] width 73 height 29
click at [667, 132] on icon "button" at bounding box center [666, 129] width 17 height 17
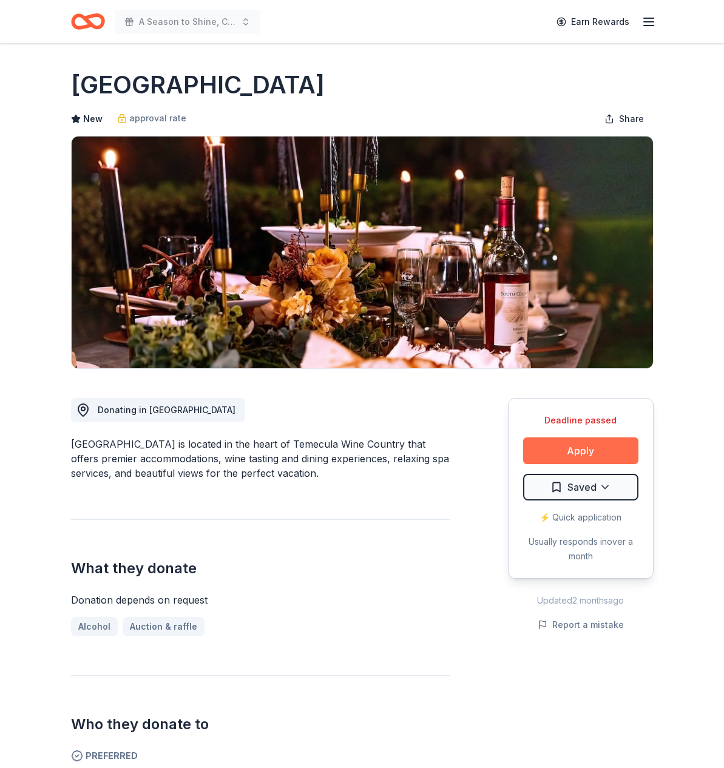
click at [590, 454] on button "Apply" at bounding box center [580, 450] width 115 height 27
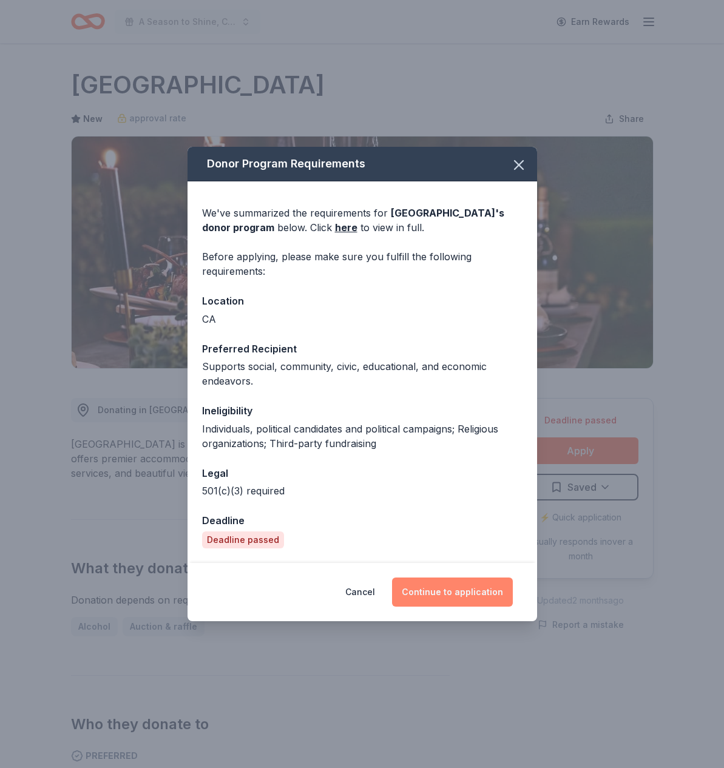
click at [445, 594] on button "Continue to application" at bounding box center [452, 592] width 121 height 29
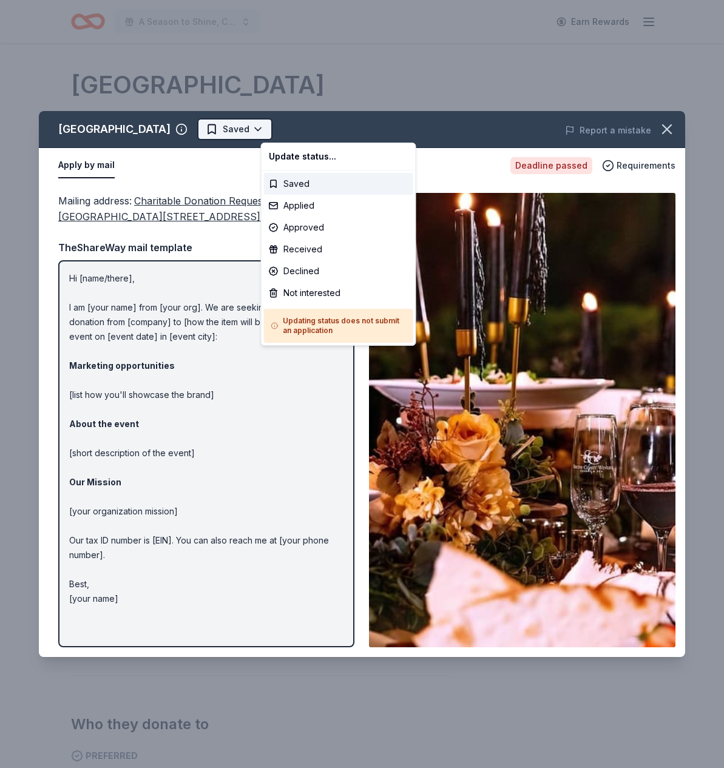
click at [326, 127] on html "A Season to Shine, CAT Gala Earn Rewards Deadline passed Share South Coast Wine…" at bounding box center [362, 384] width 724 height 768
click at [308, 207] on div "Applied" at bounding box center [338, 206] width 149 height 22
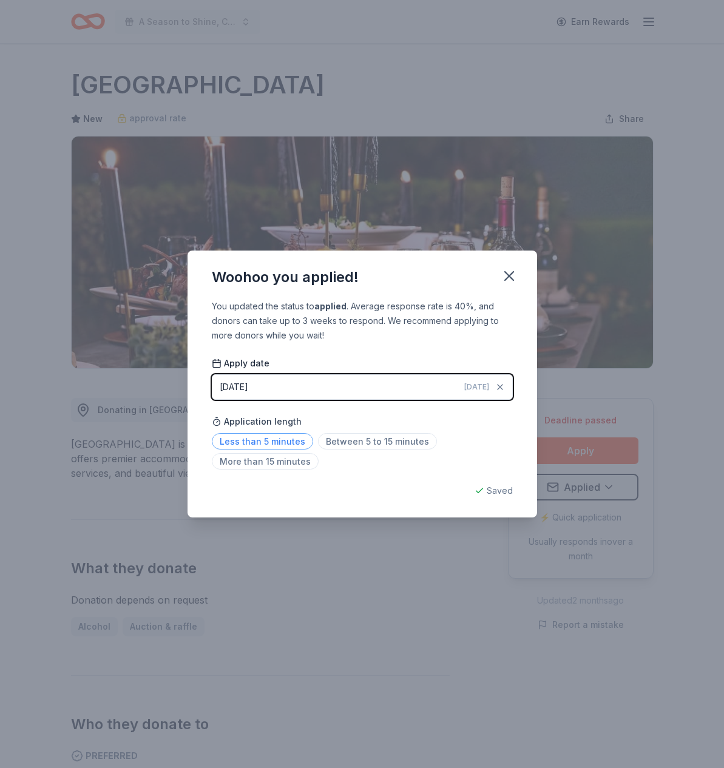
click at [272, 436] on span "Less than 5 minutes" at bounding box center [262, 441] width 101 height 16
click at [510, 275] on icon "button" at bounding box center [509, 276] width 8 height 8
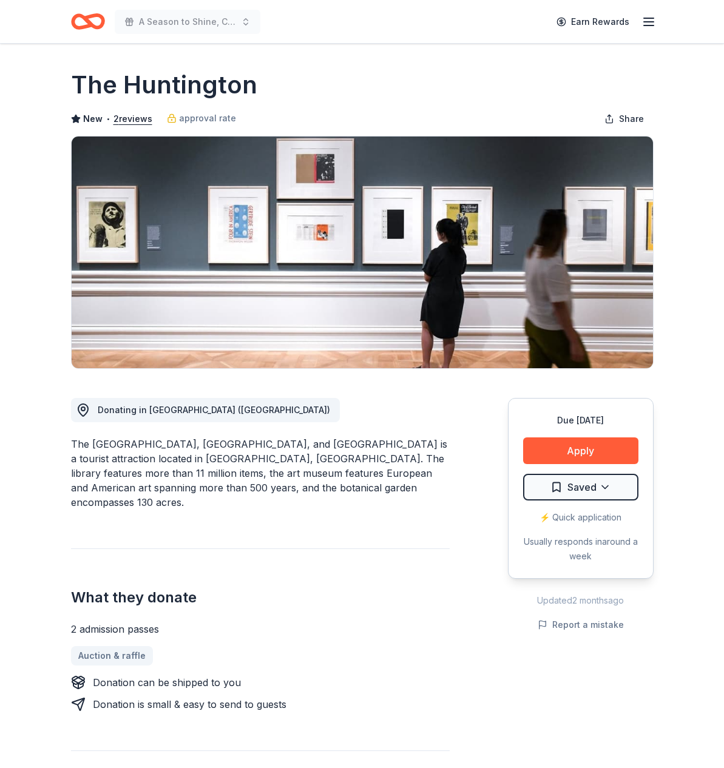
click at [588, 453] on button "Apply" at bounding box center [580, 450] width 115 height 27
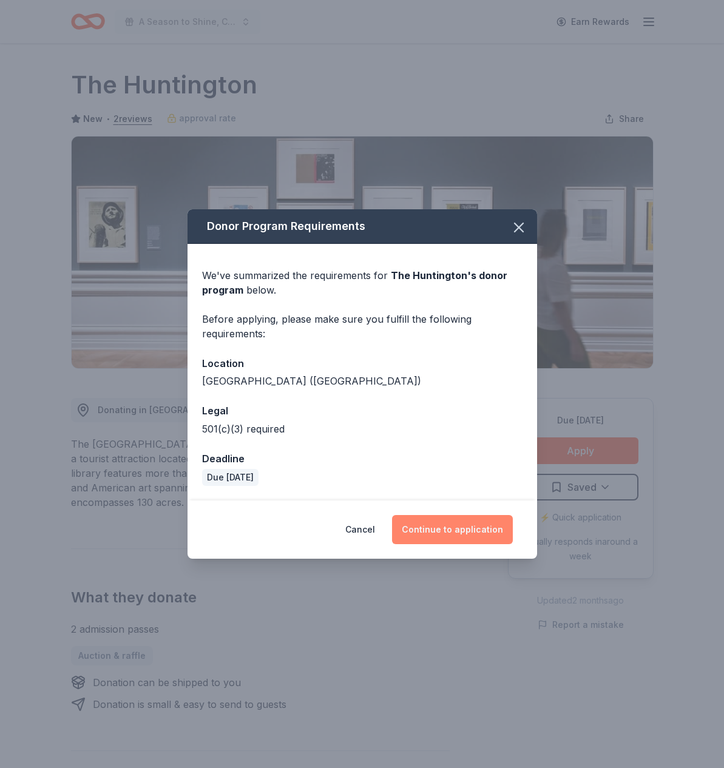
click at [449, 524] on button "Continue to application" at bounding box center [452, 529] width 121 height 29
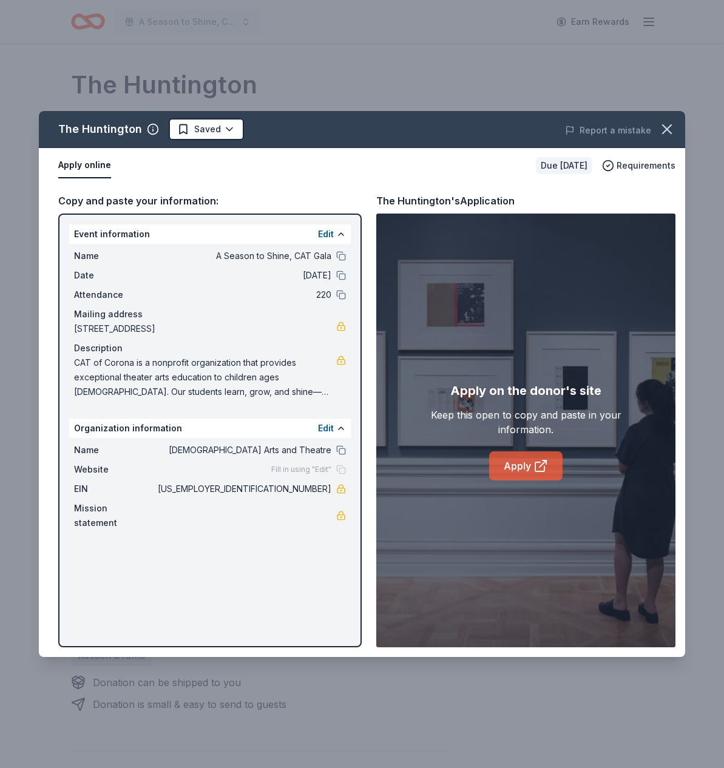
click at [524, 467] on link "Apply" at bounding box center [525, 465] width 73 height 29
click at [504, 472] on link "Apply" at bounding box center [525, 465] width 73 height 29
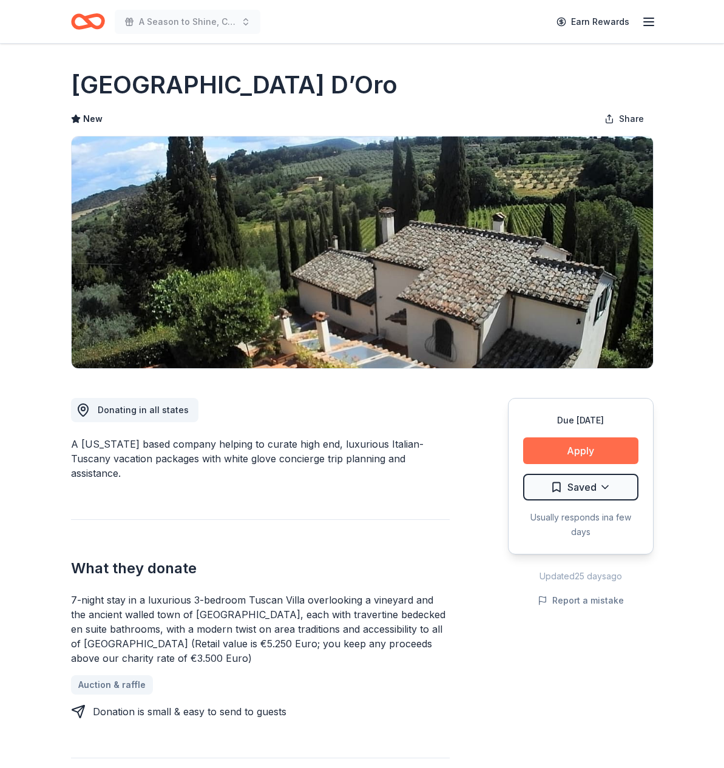
click at [600, 454] on button "Apply" at bounding box center [580, 450] width 115 height 27
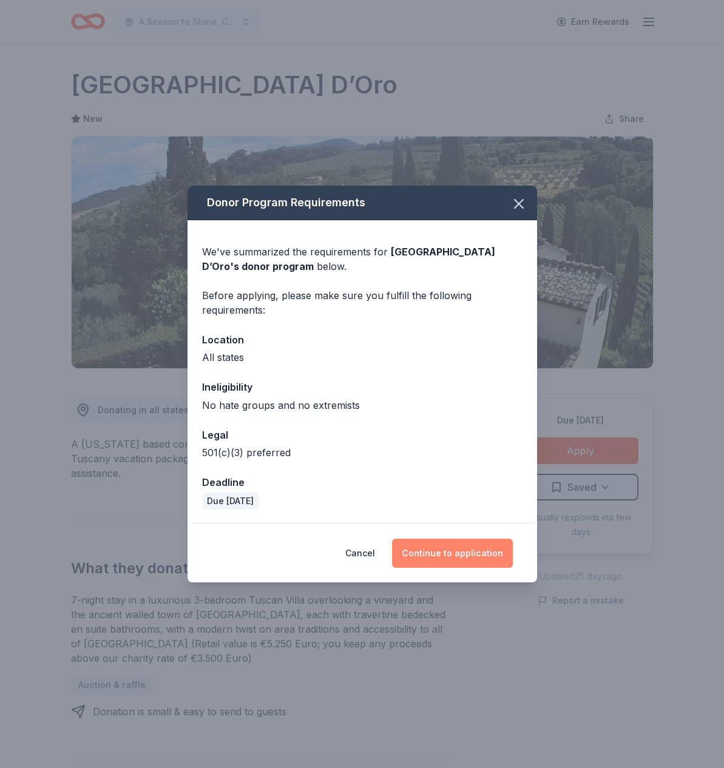
click at [429, 557] on button "Continue to application" at bounding box center [452, 553] width 121 height 29
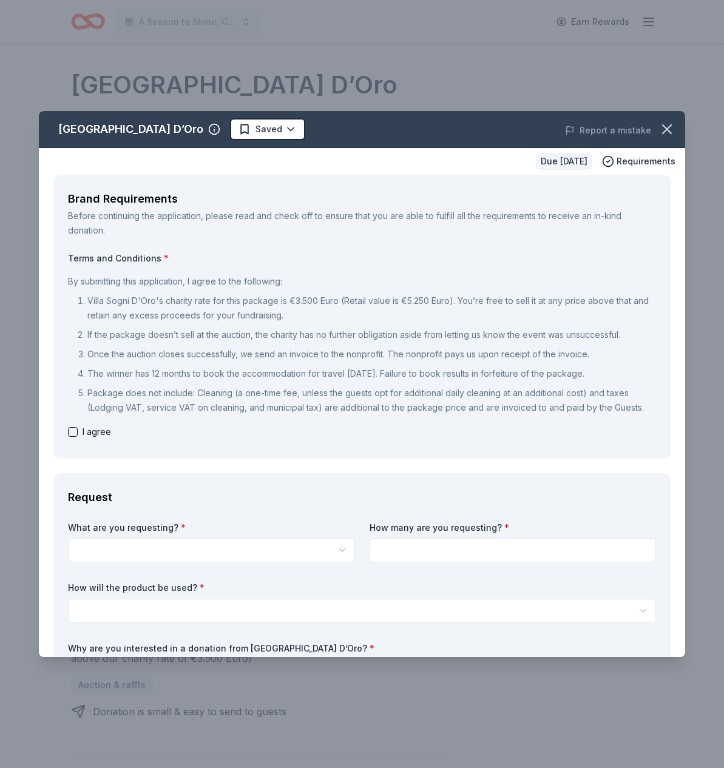
scroll to position [96, 0]
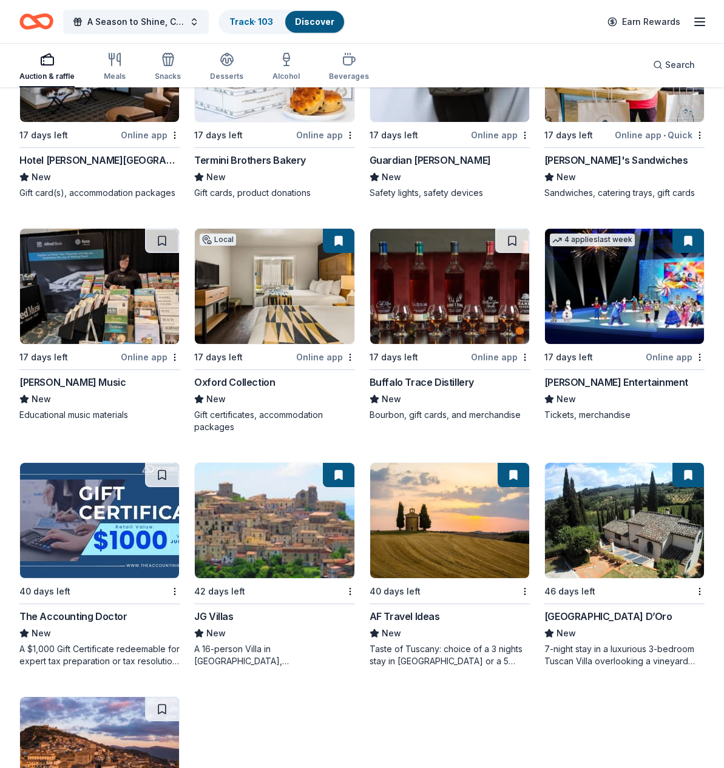
scroll to position [686, 0]
click at [244, 19] on link "Track · 103" at bounding box center [251, 21] width 44 height 10
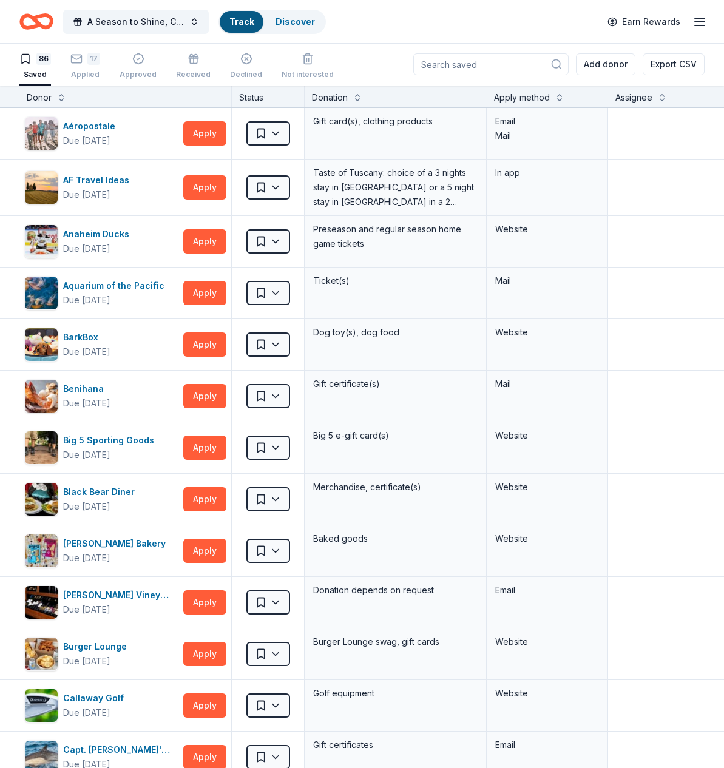
scroll to position [1, 0]
